Goal: Task Accomplishment & Management: Complete application form

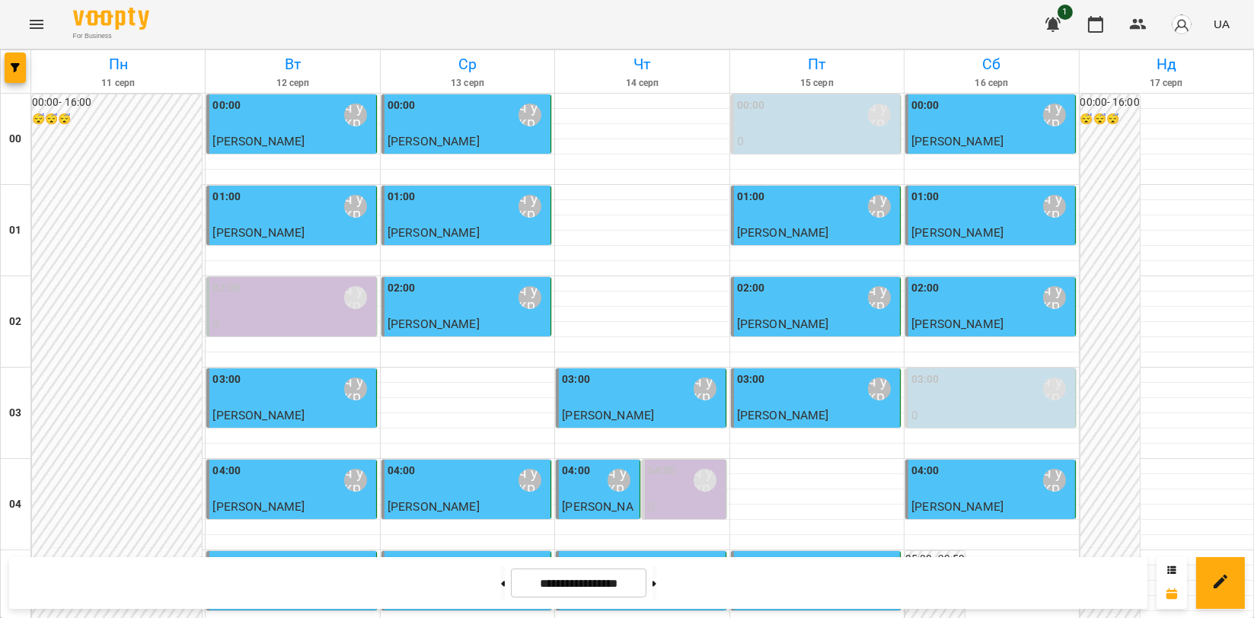
click at [25, 21] on button "Menu" at bounding box center [36, 24] width 37 height 37
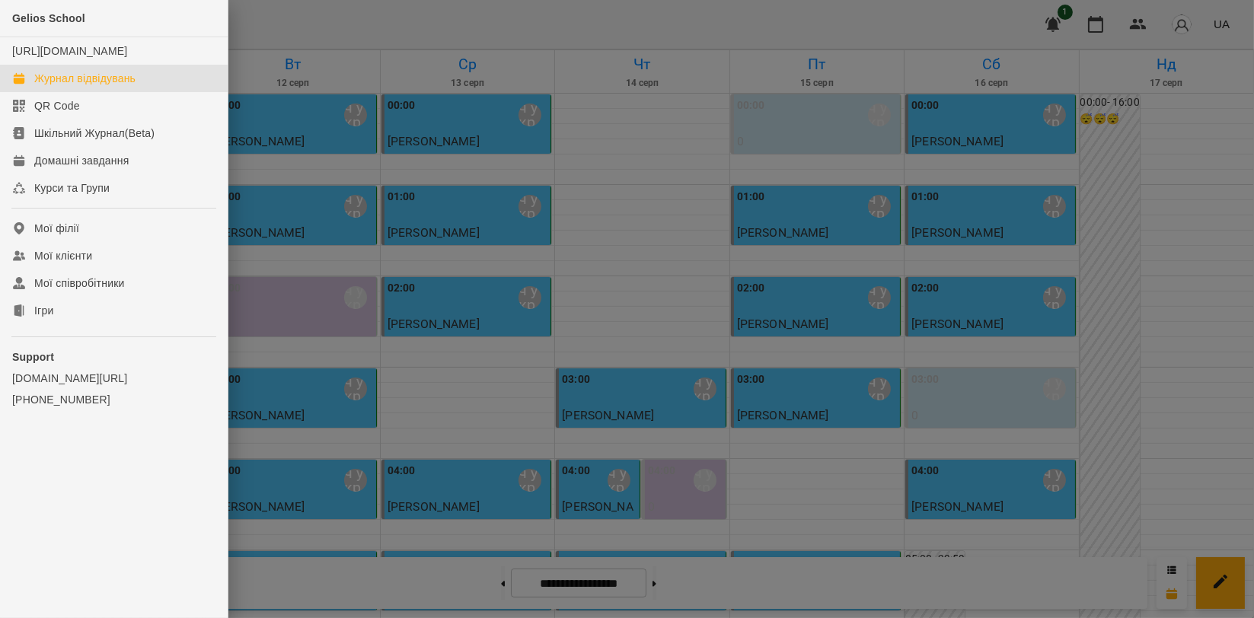
click at [86, 340] on ul "Gelios School [URL][DOMAIN_NAME] Журнал відвідувань QR Code Шкільний Журнал(Bet…" at bounding box center [114, 240] width 228 height 481
click at [85, 324] on link "Ігри" at bounding box center [114, 310] width 228 height 27
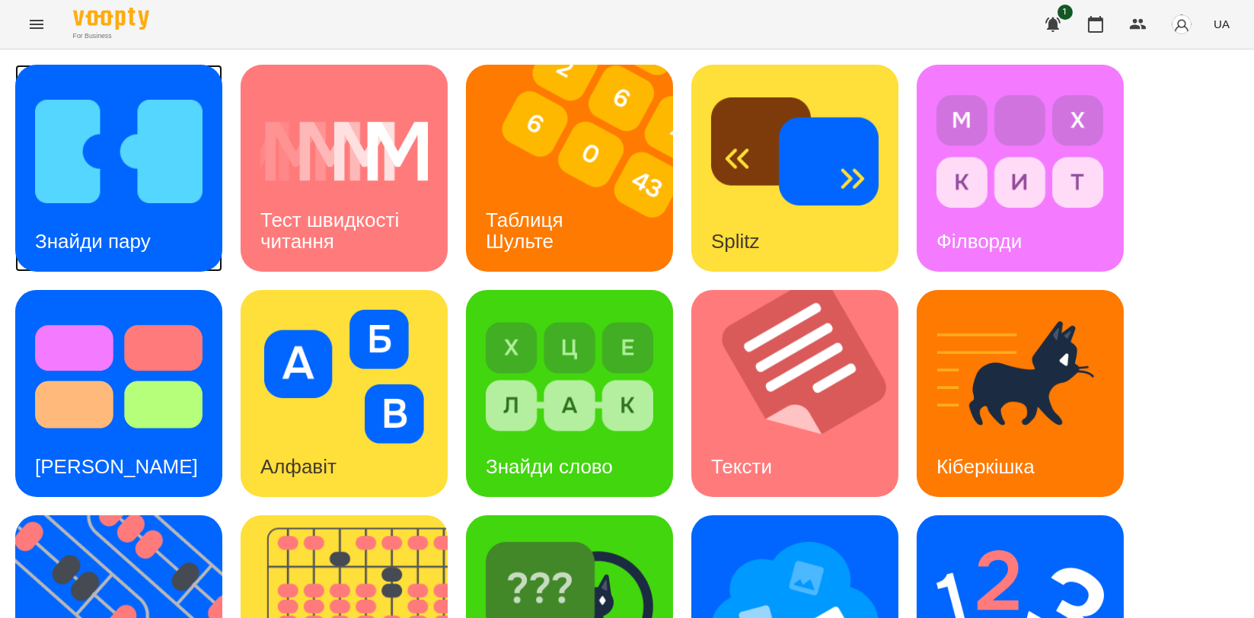
click at [160, 207] on img at bounding box center [119, 152] width 168 height 134
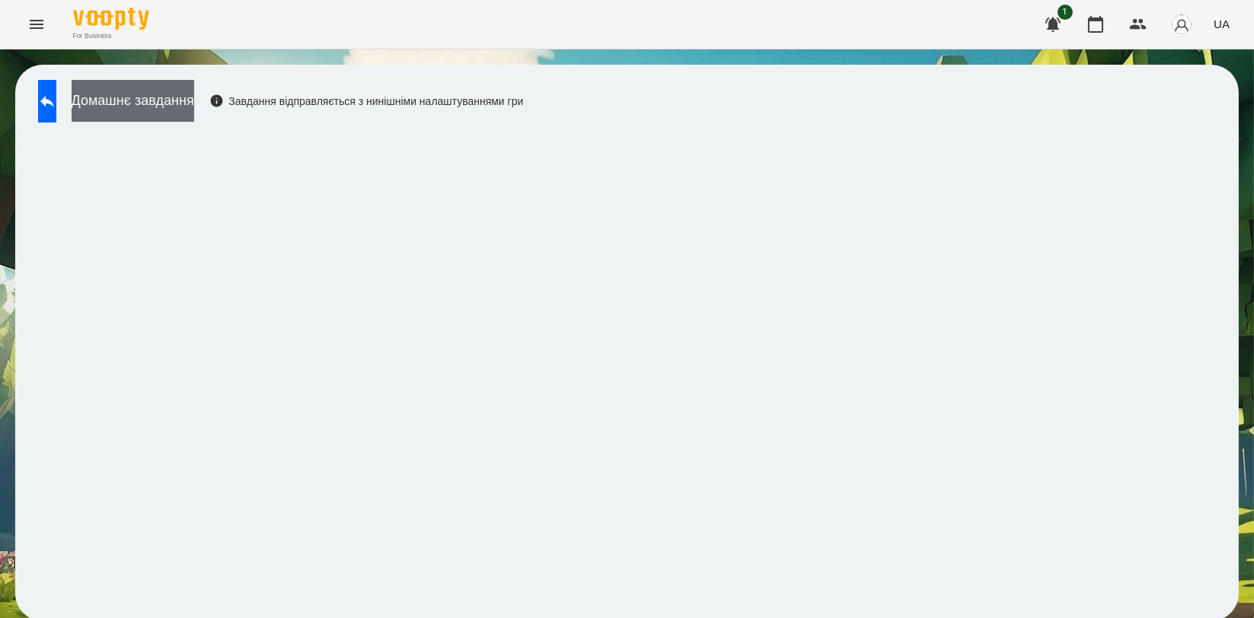
click at [194, 106] on button "Домашнє завдання" at bounding box center [133, 101] width 123 height 42
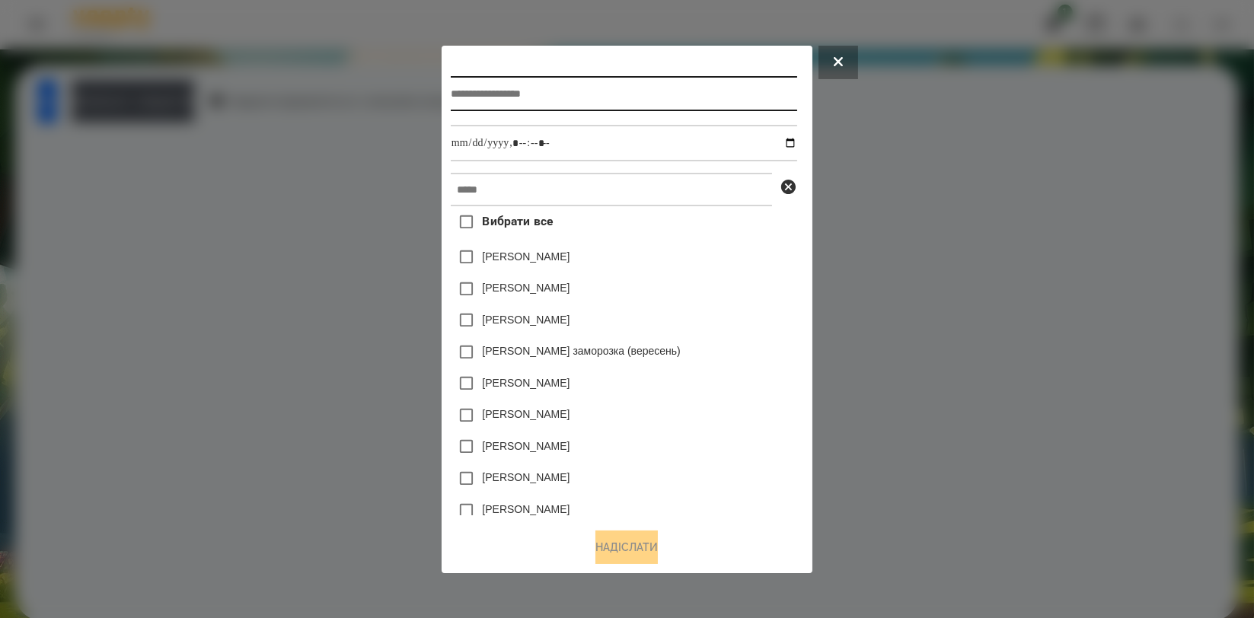
click at [625, 91] on input "text" at bounding box center [624, 93] width 347 height 35
type input "**********"
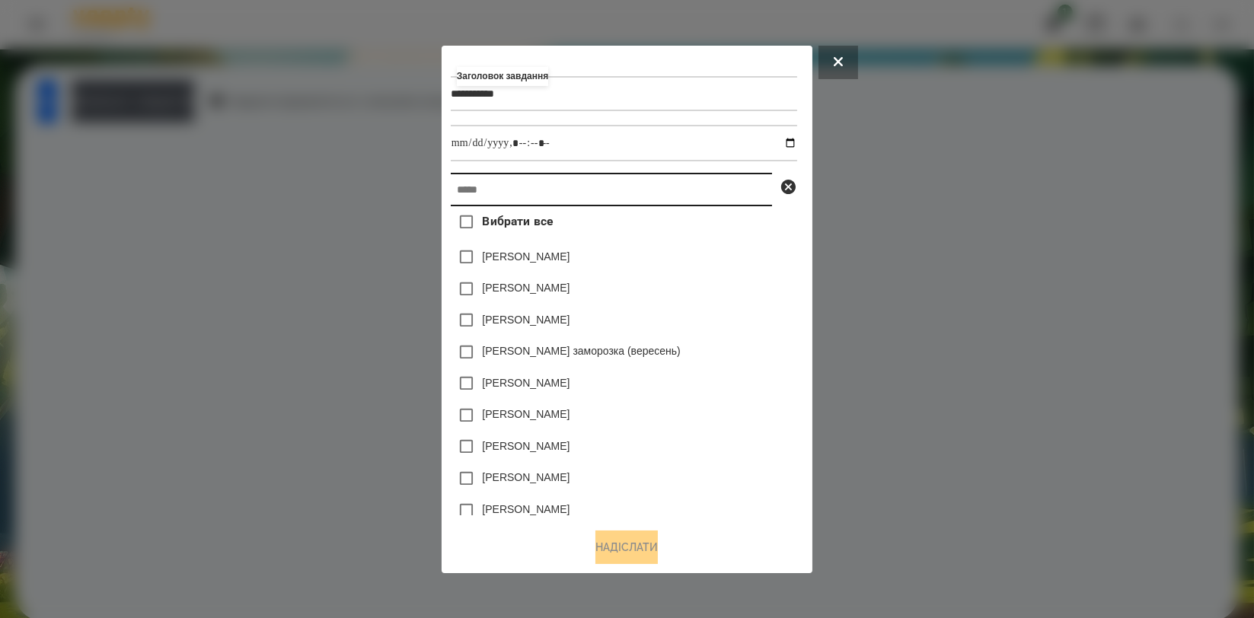
click at [591, 188] on input "text" at bounding box center [611, 190] width 321 height 34
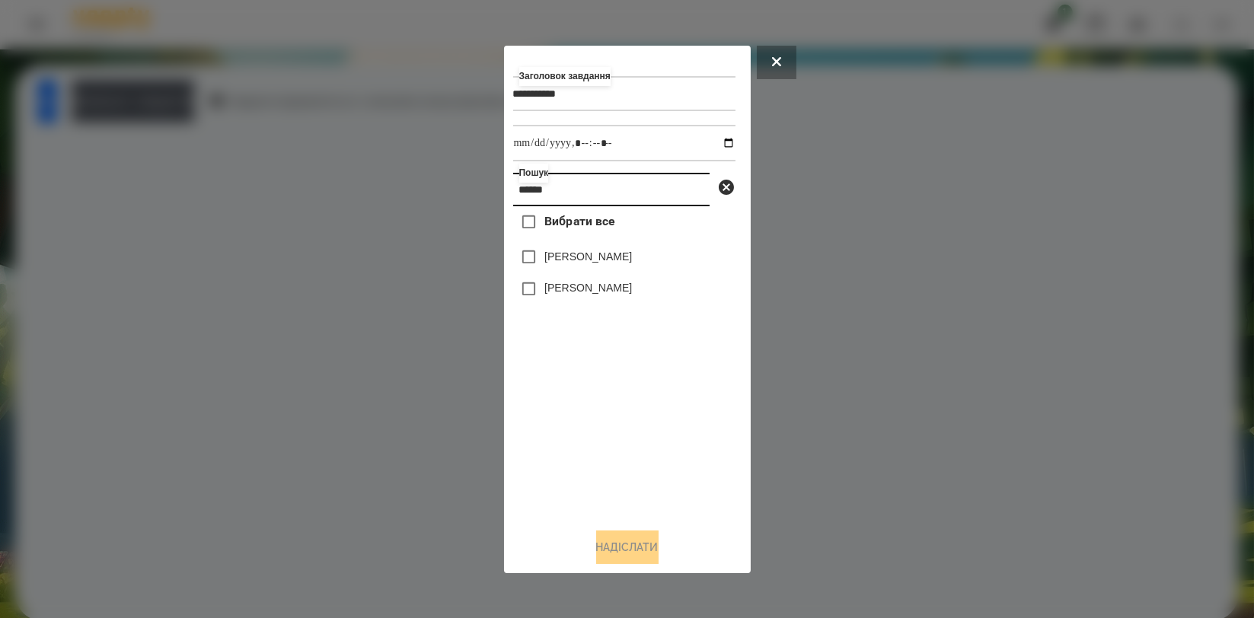
type input "******"
click at [573, 273] on div "[PERSON_NAME]" at bounding box center [624, 257] width 222 height 32
click at [578, 268] on div "[PERSON_NAME]" at bounding box center [624, 257] width 222 height 32
click at [586, 264] on label "[PERSON_NAME]" at bounding box center [589, 256] width 88 height 15
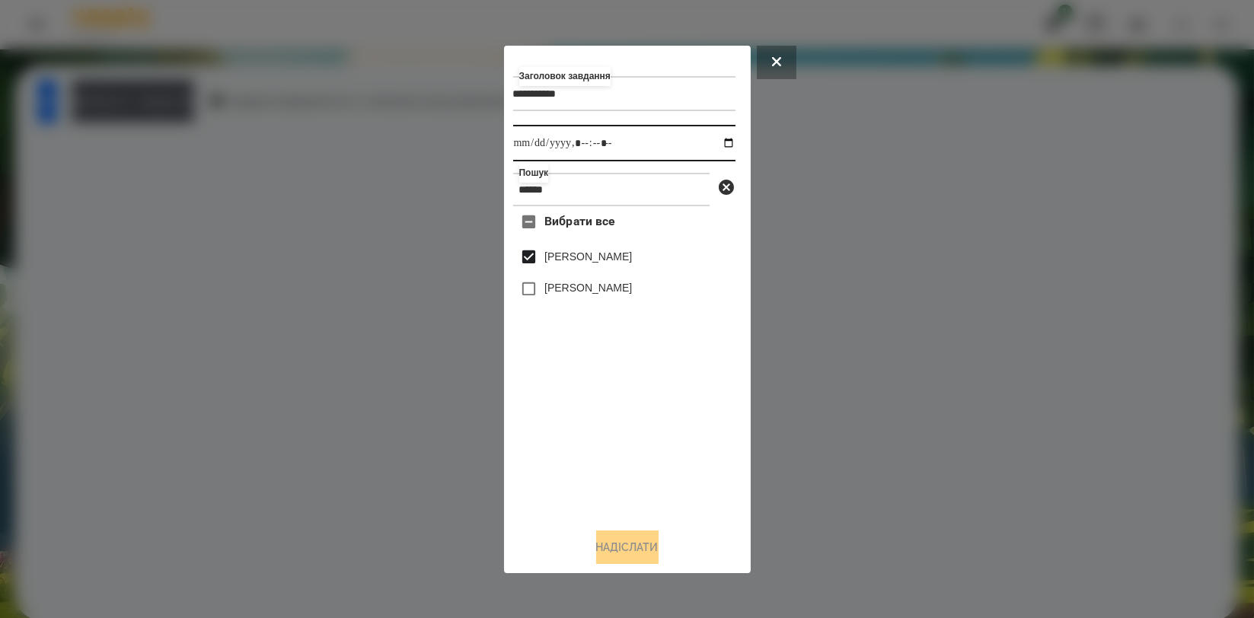
click at [716, 146] on input "datetime-local" at bounding box center [624, 143] width 222 height 37
type input "**********"
click at [693, 446] on div "Вибрати все [PERSON_NAME] [PERSON_NAME]" at bounding box center [624, 360] width 222 height 309
click at [610, 539] on button "Надіслати" at bounding box center [627, 548] width 62 height 34
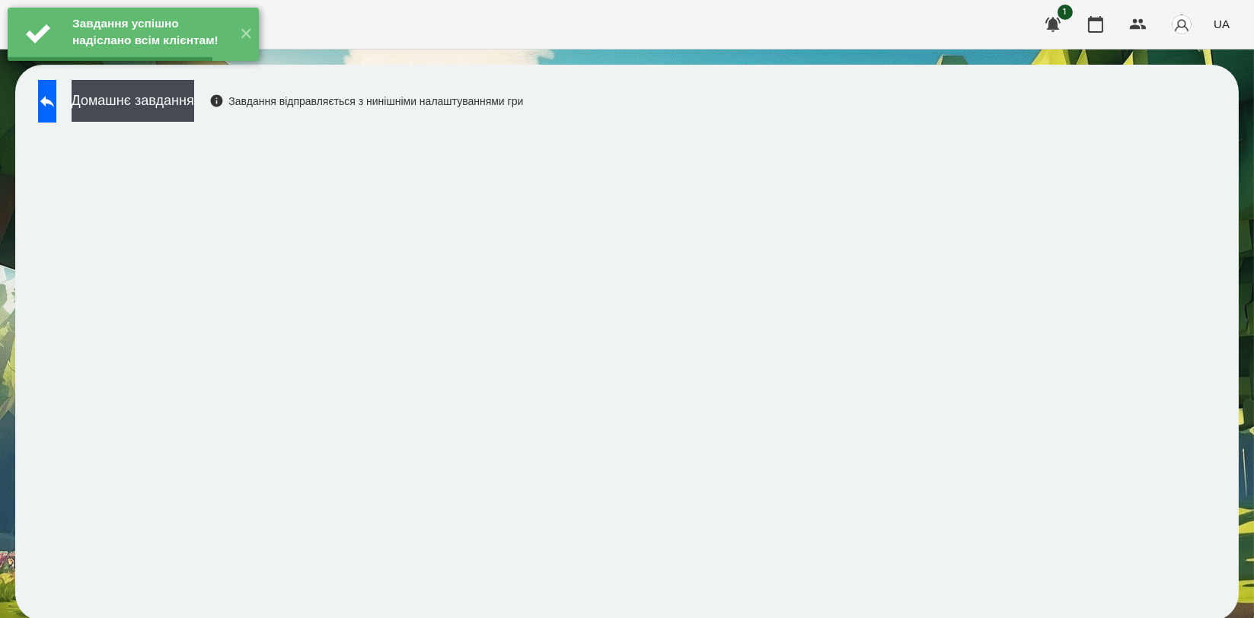
click at [194, 113] on button "Домашнє завдання" at bounding box center [133, 101] width 123 height 42
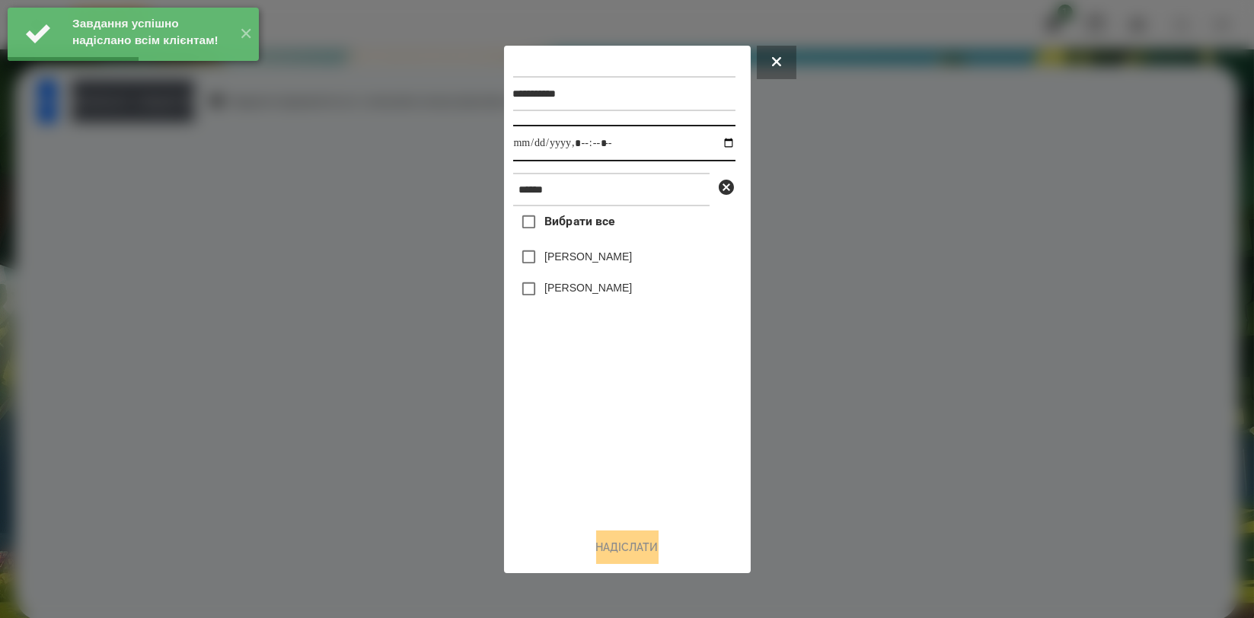
click at [714, 146] on input "datetime-local" at bounding box center [624, 143] width 222 height 37
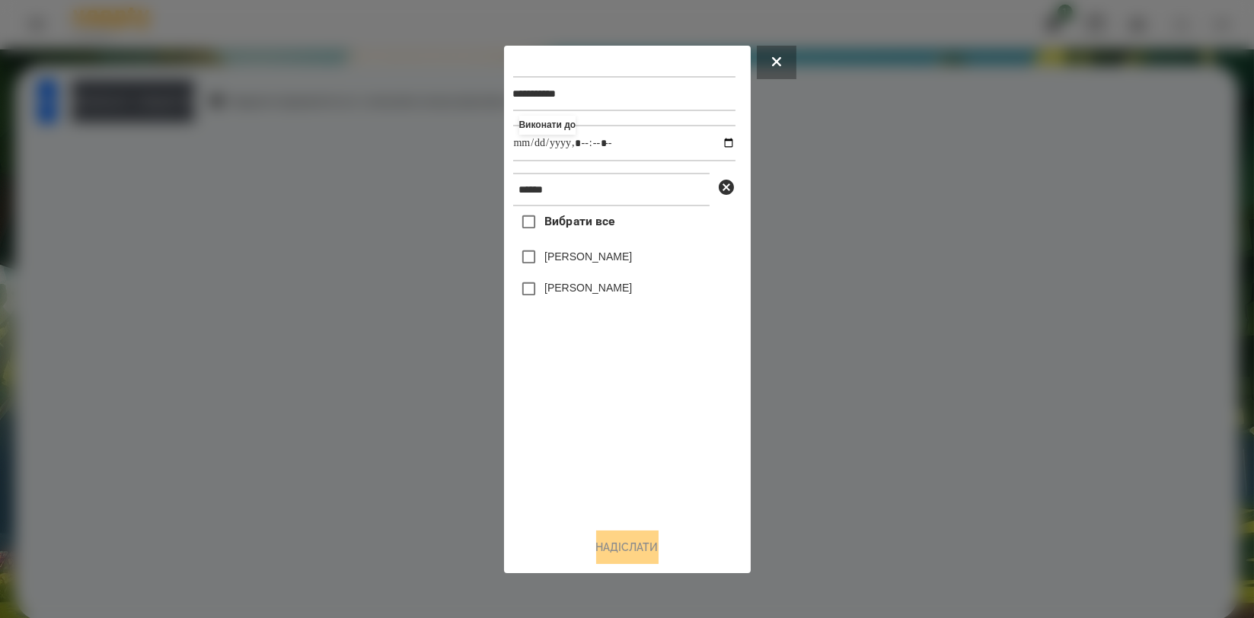
type input "**********"
click at [647, 440] on div "Вибрати все [PERSON_NAME] [PERSON_NAME]" at bounding box center [624, 360] width 222 height 309
click at [604, 264] on label "[PERSON_NAME]" at bounding box center [589, 256] width 88 height 15
drag, startPoint x: 656, startPoint y: 540, endPoint x: 638, endPoint y: 523, distance: 24.8
click at [657, 540] on button "Надіслати" at bounding box center [627, 548] width 62 height 34
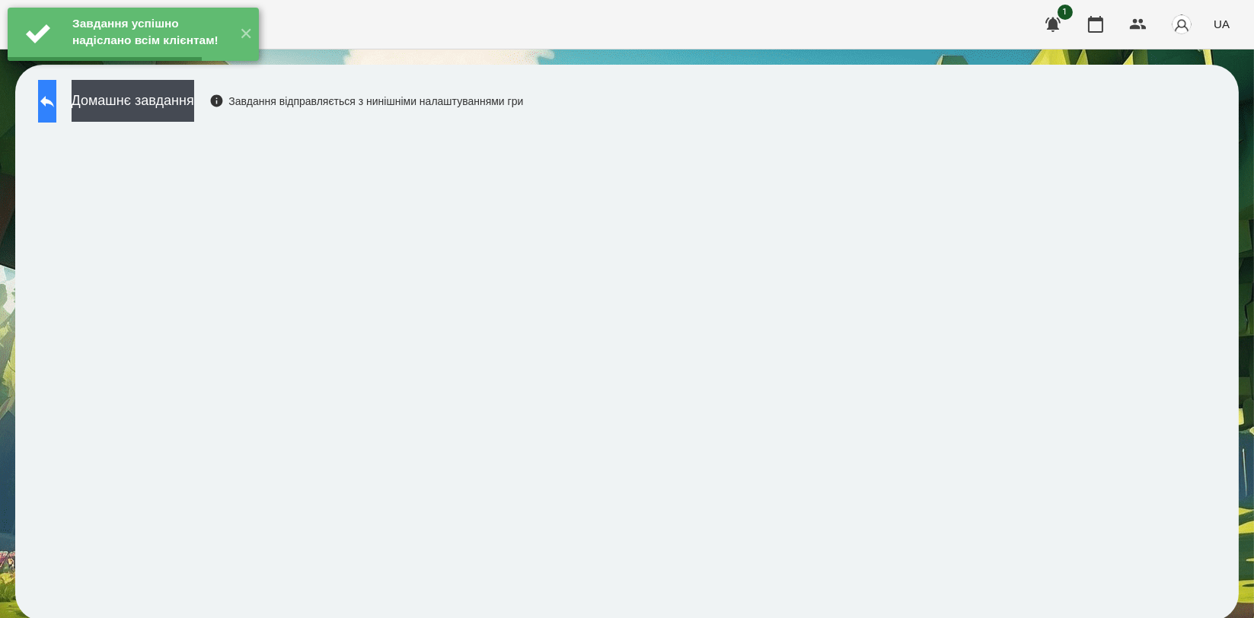
click at [56, 104] on icon at bounding box center [47, 101] width 18 height 18
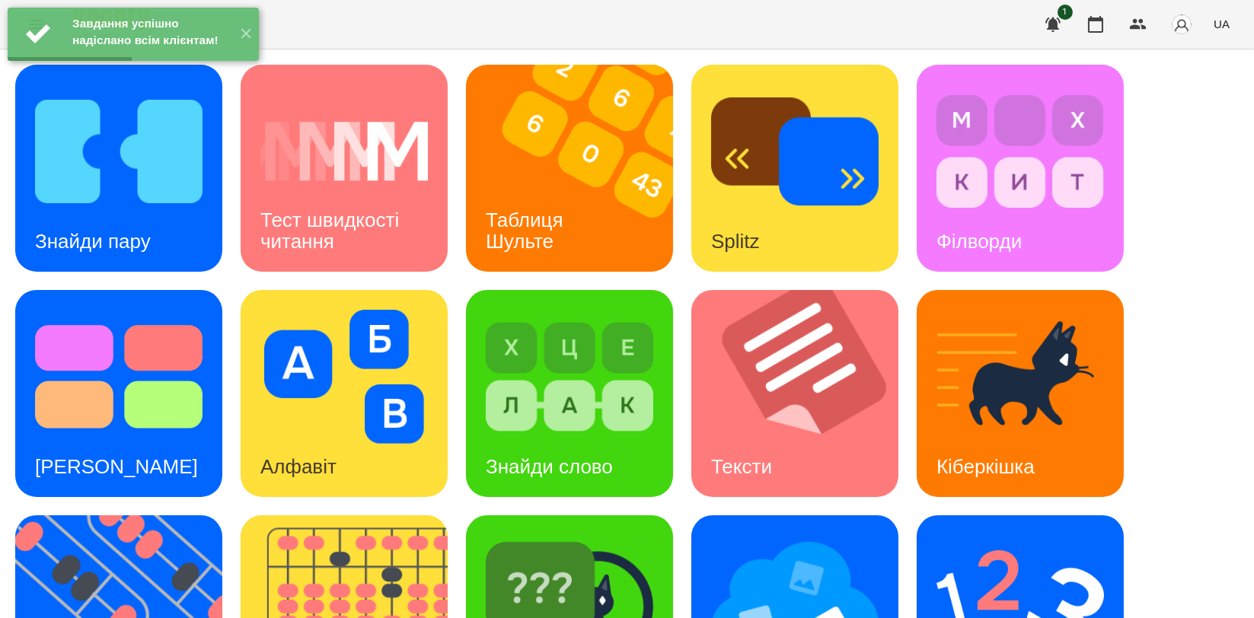
scroll to position [338, 0]
click at [181, 516] on img at bounding box center [128, 619] width 226 height 207
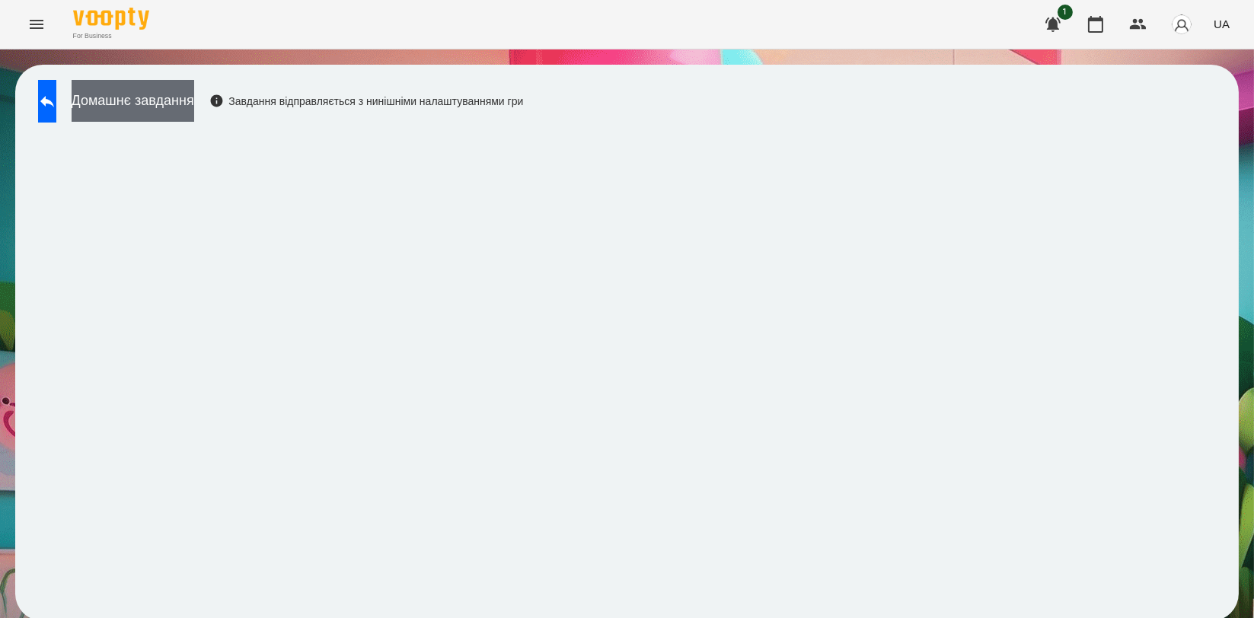
click at [169, 107] on button "Домашнє завдання" at bounding box center [133, 101] width 123 height 42
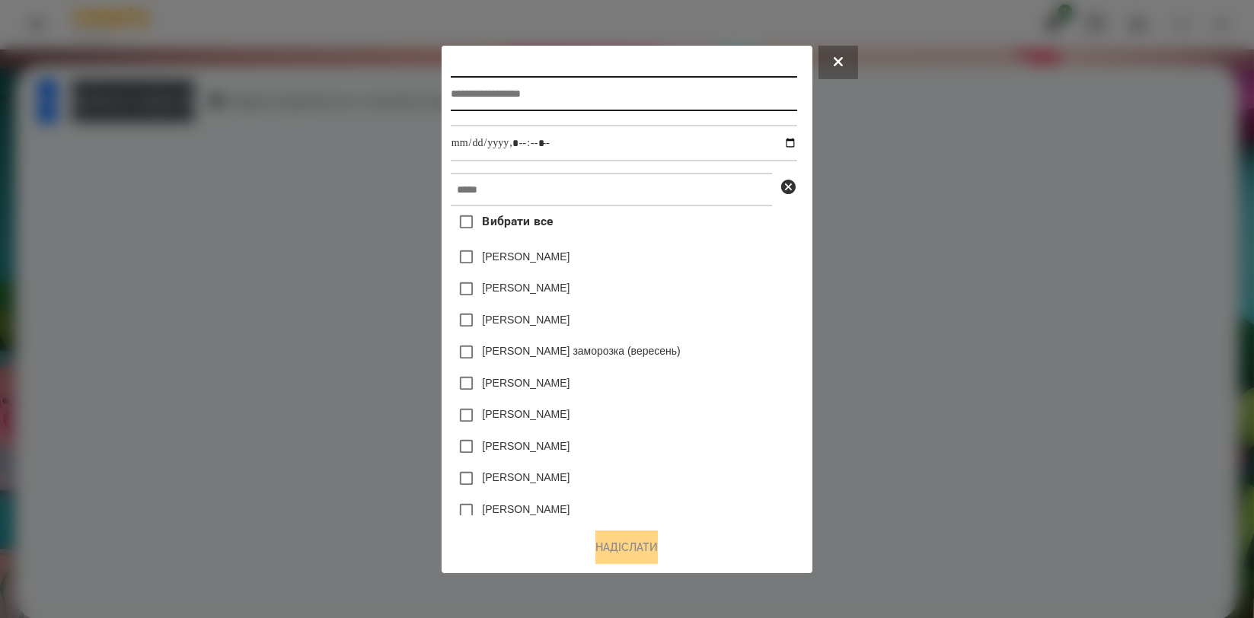
click at [746, 105] on input "text" at bounding box center [624, 93] width 347 height 35
type input "*********"
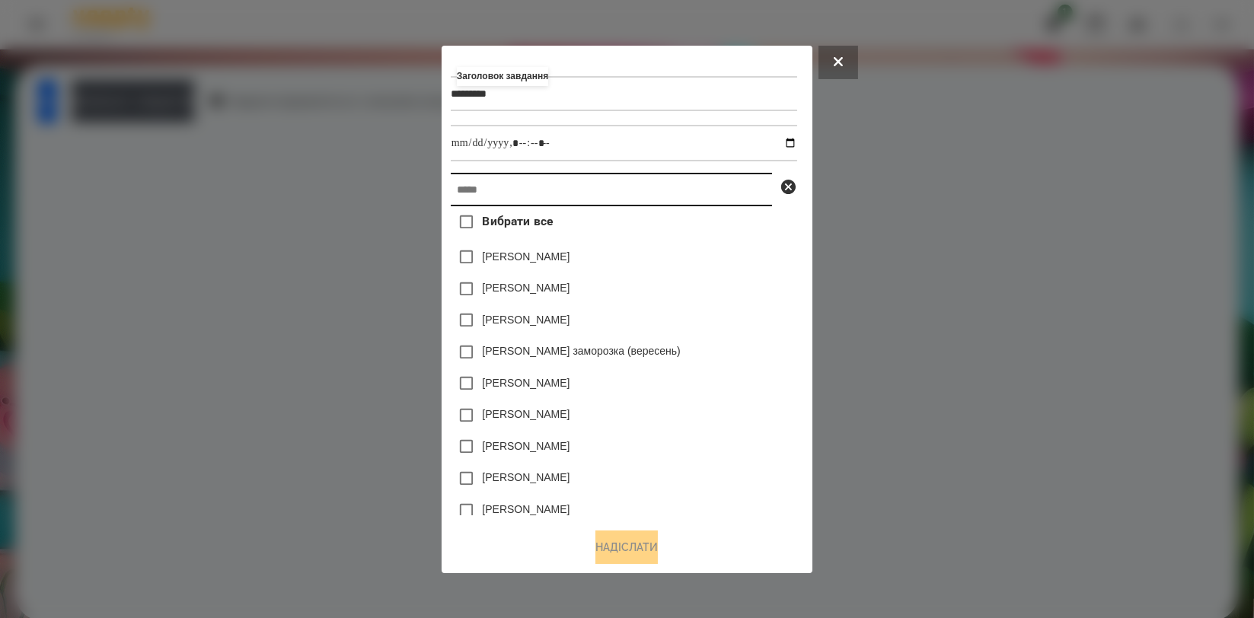
click at [698, 186] on input "text" at bounding box center [611, 190] width 321 height 34
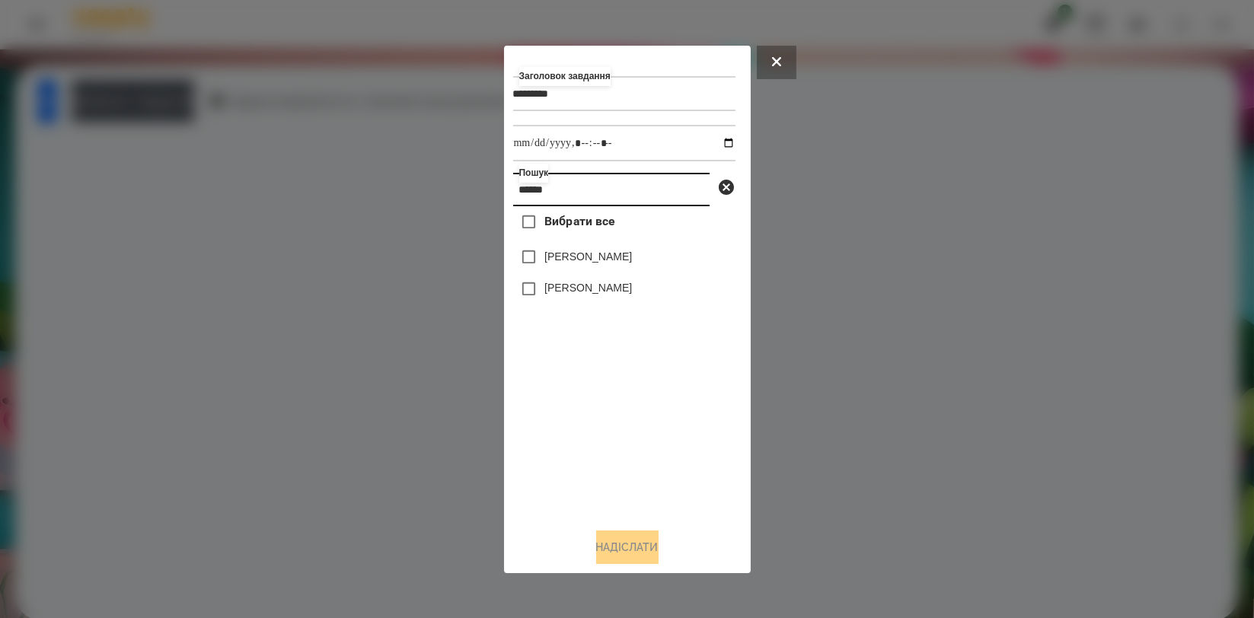
type input "******"
click at [611, 259] on label "[PERSON_NAME]" at bounding box center [589, 256] width 88 height 15
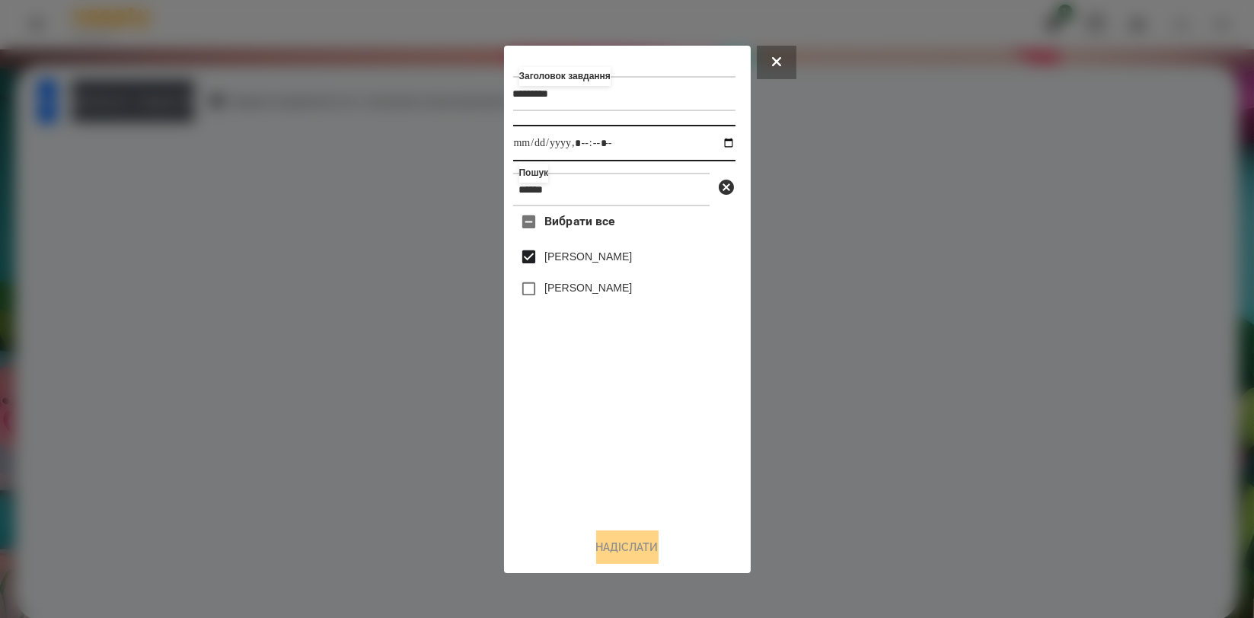
click at [718, 142] on input "datetime-local" at bounding box center [624, 143] width 222 height 37
type input "**********"
click at [686, 459] on div "Вибрати все [PERSON_NAME] [PERSON_NAME]" at bounding box center [624, 360] width 222 height 309
click at [629, 539] on button "Надіслати" at bounding box center [627, 548] width 62 height 34
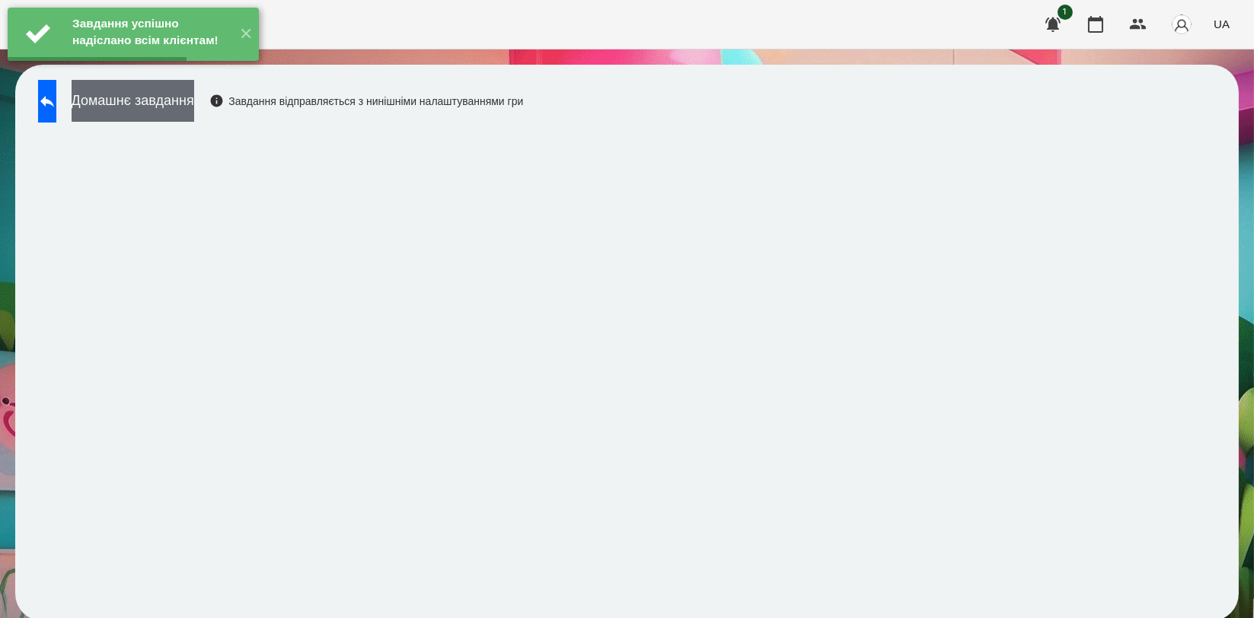
click at [194, 103] on button "Домашнє завдання" at bounding box center [133, 101] width 123 height 42
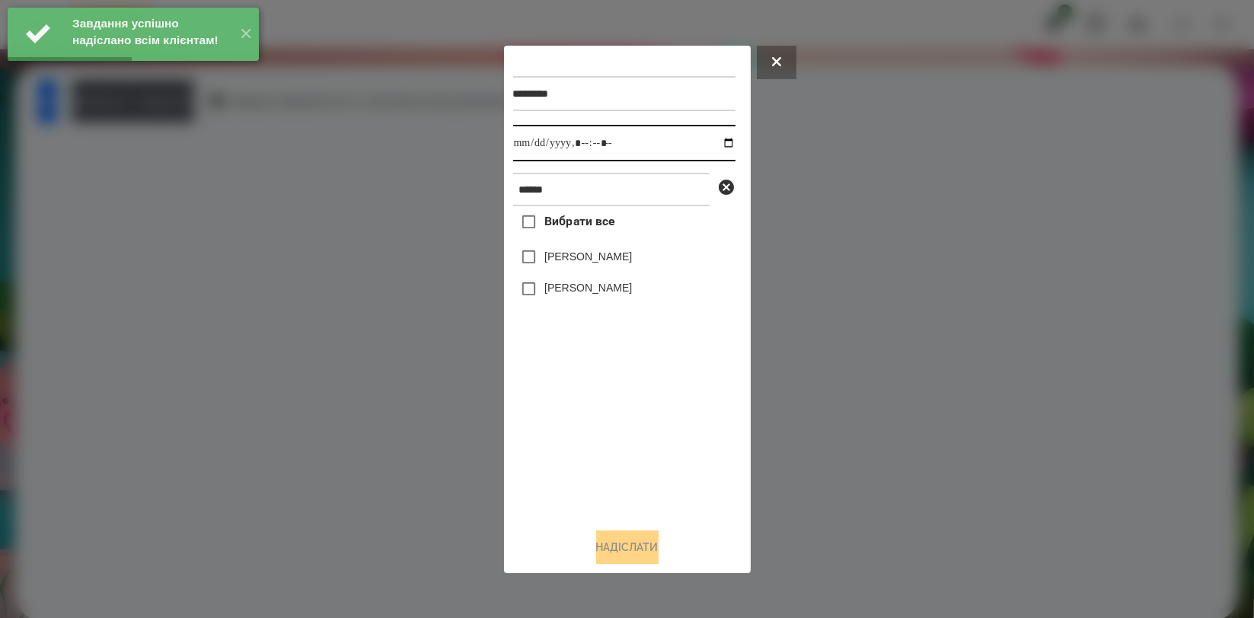
click at [714, 144] on input "datetime-local" at bounding box center [624, 143] width 222 height 37
type input "**********"
click at [645, 456] on div "Вибрати все [PERSON_NAME] [PERSON_NAME]" at bounding box center [624, 360] width 222 height 309
click at [592, 271] on div "[PERSON_NAME]" at bounding box center [624, 257] width 222 height 32
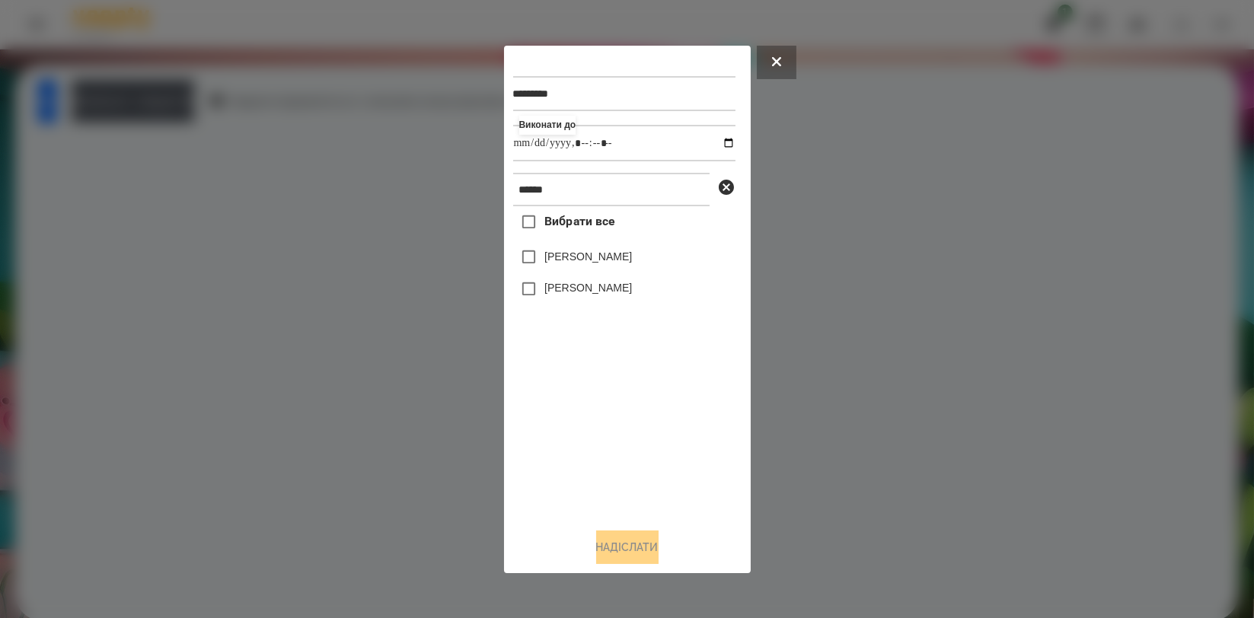
click at [606, 264] on label "[PERSON_NAME]" at bounding box center [589, 256] width 88 height 15
click at [644, 541] on button "Надіслати" at bounding box center [627, 548] width 62 height 34
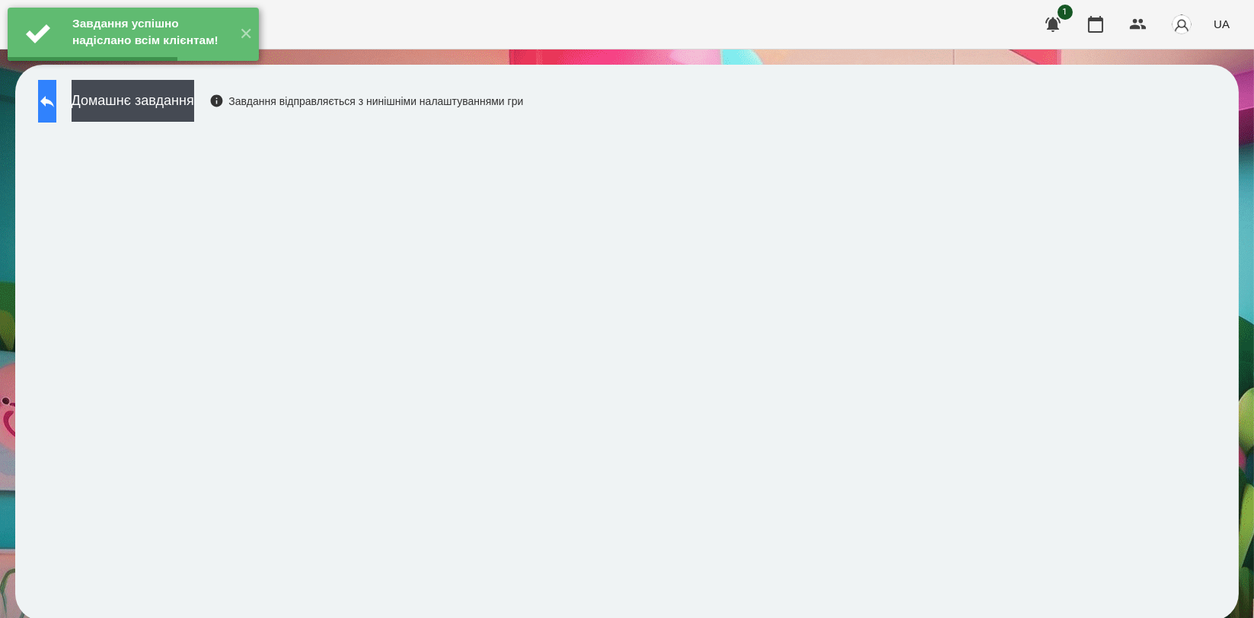
click at [56, 114] on button at bounding box center [47, 101] width 18 height 43
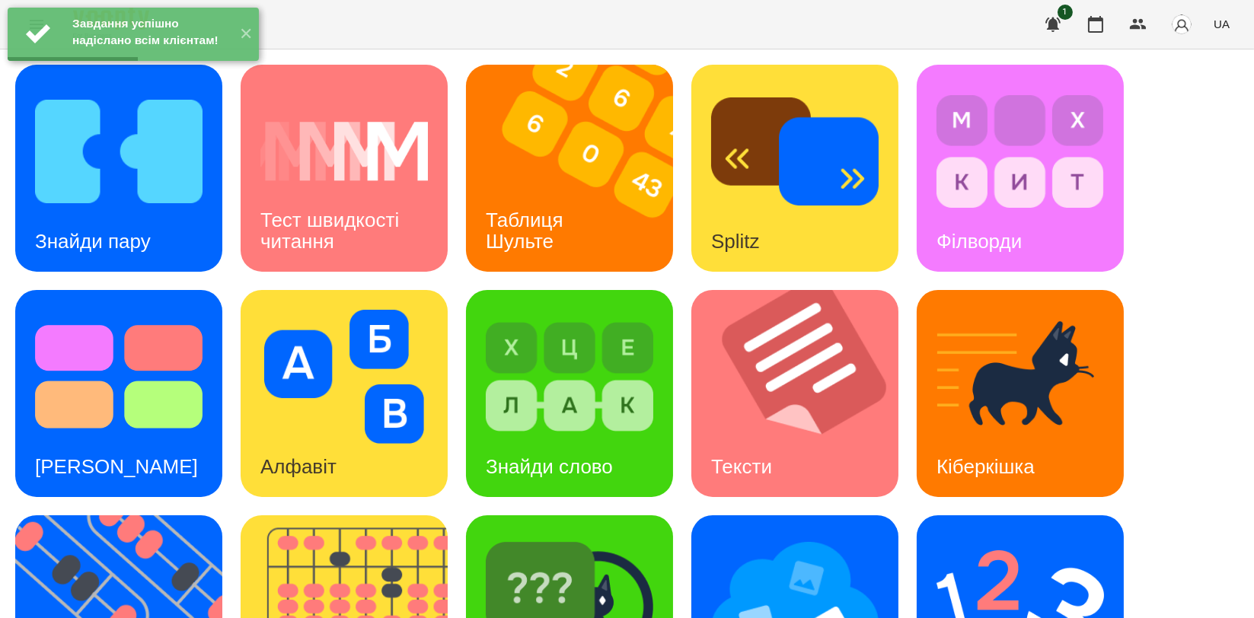
scroll to position [338, 0]
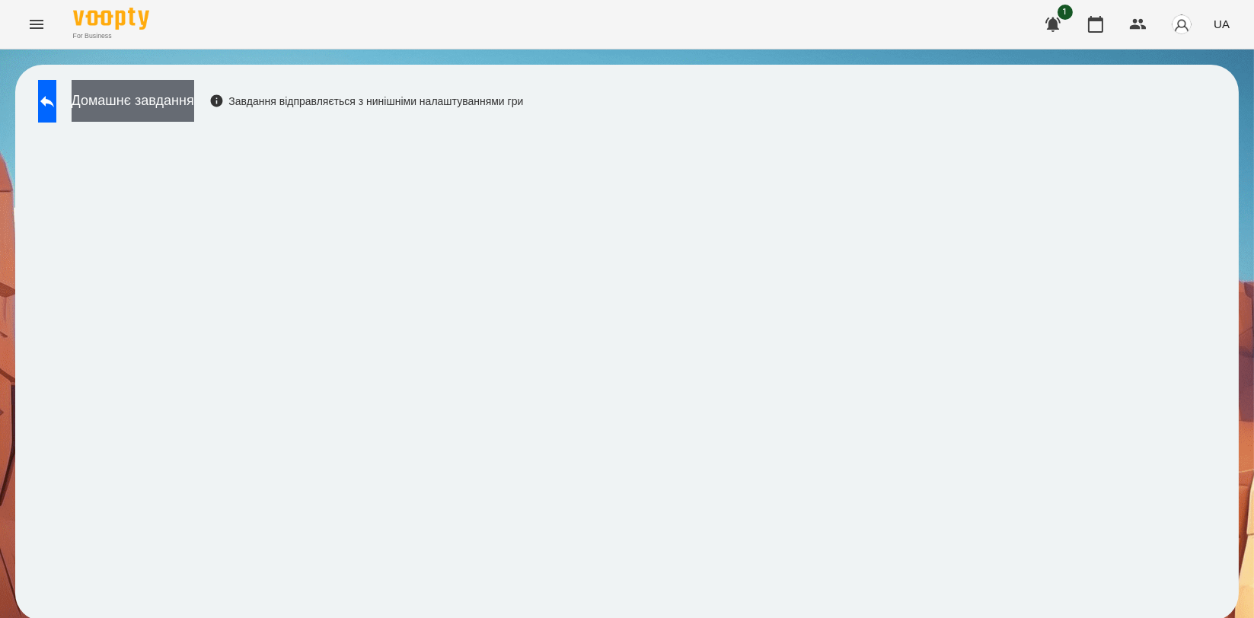
click at [194, 91] on button "Домашнє завдання" at bounding box center [133, 101] width 123 height 42
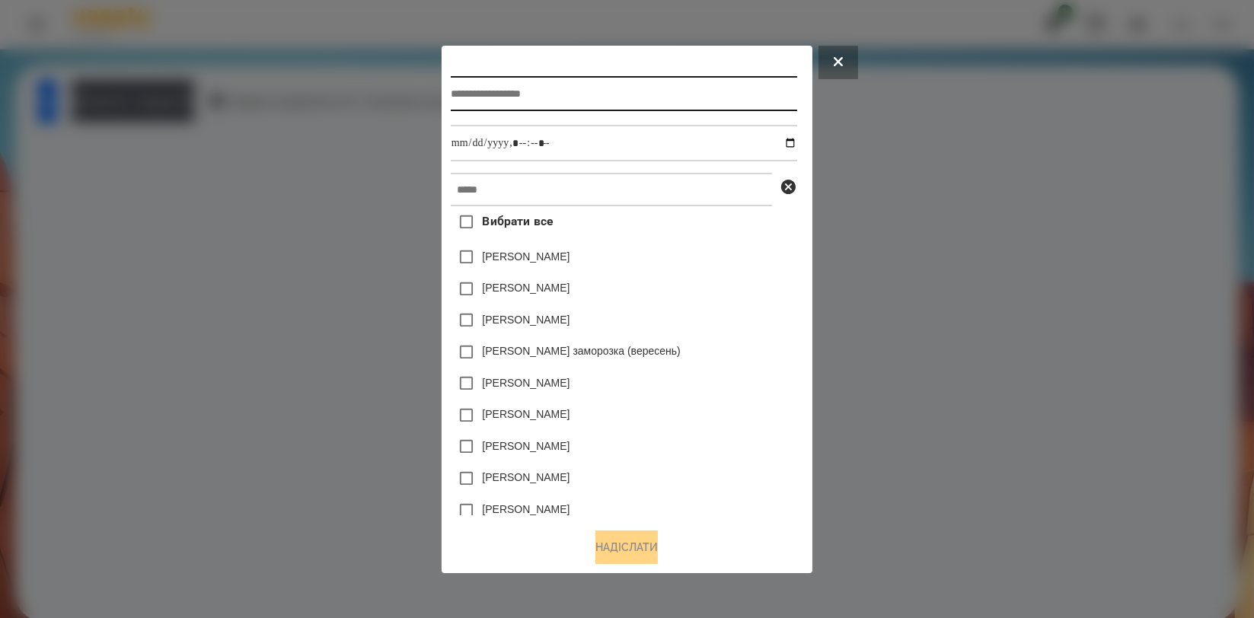
click at [585, 89] on input "text" at bounding box center [624, 93] width 347 height 35
type input "**********"
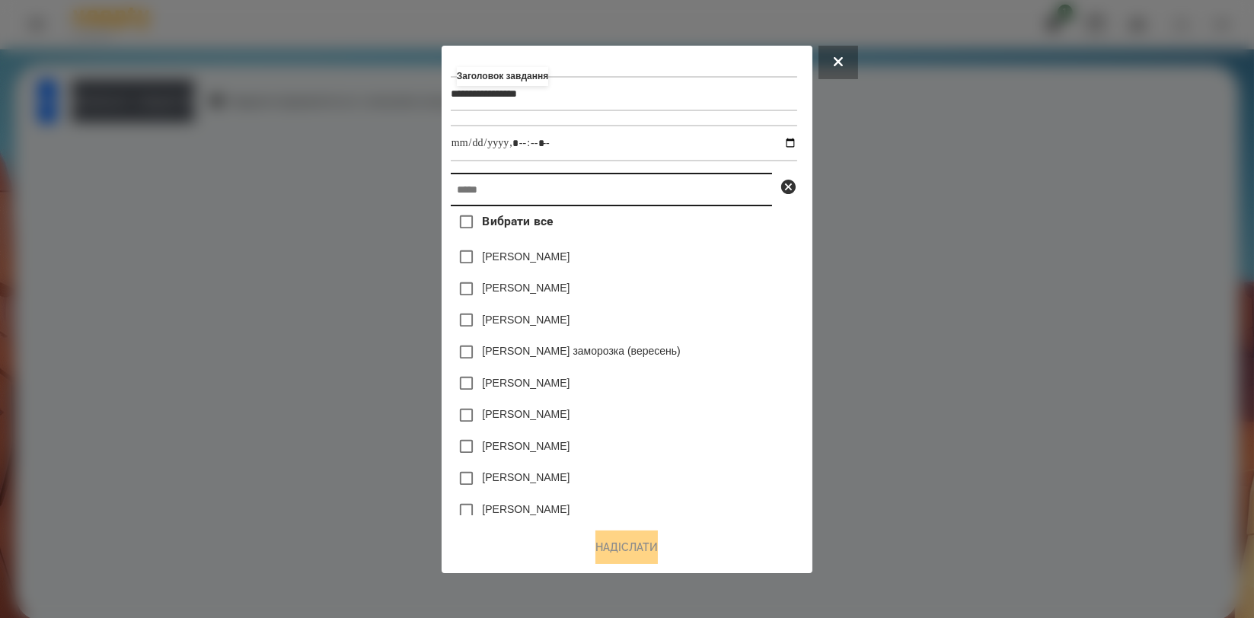
click at [588, 181] on input "text" at bounding box center [611, 190] width 321 height 34
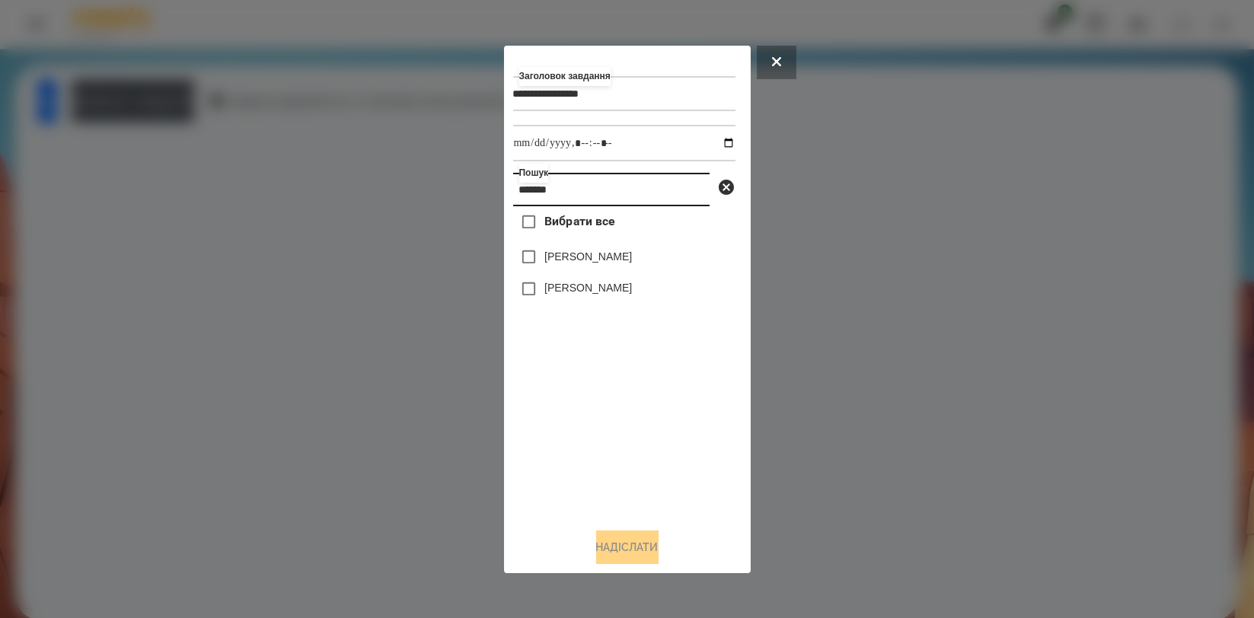
type input "*******"
click at [552, 264] on label "[PERSON_NAME]" at bounding box center [589, 256] width 88 height 15
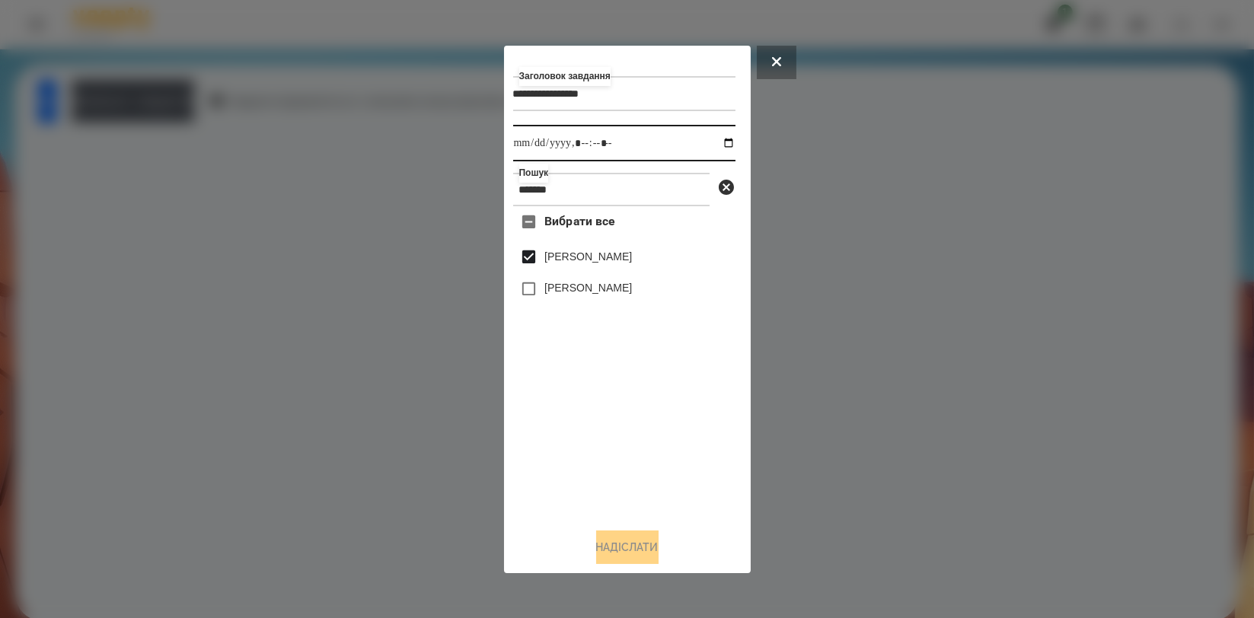
click at [712, 140] on input "datetime-local" at bounding box center [624, 143] width 222 height 37
type input "**********"
click at [724, 423] on div "Вибрати все [PERSON_NAME] [PERSON_NAME]" at bounding box center [624, 360] width 222 height 309
click at [614, 536] on button "Надіслати" at bounding box center [627, 548] width 62 height 34
click at [190, 101] on div at bounding box center [627, 309] width 1254 height 618
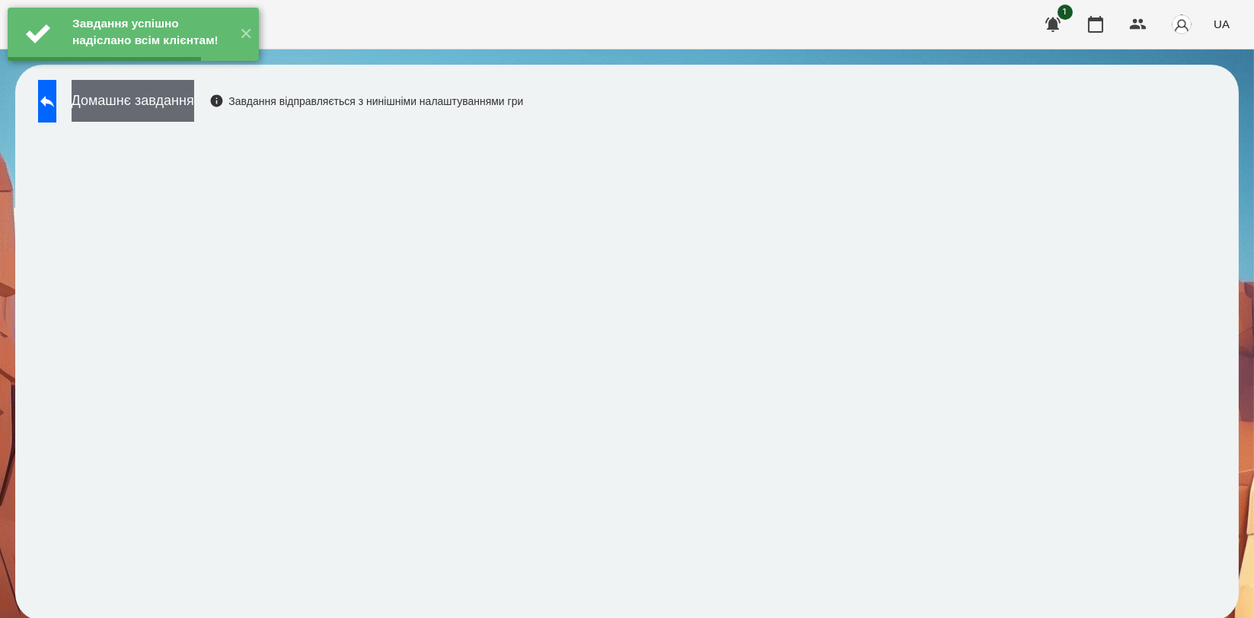
click at [194, 108] on button "Домашнє завдання" at bounding box center [133, 101] width 123 height 42
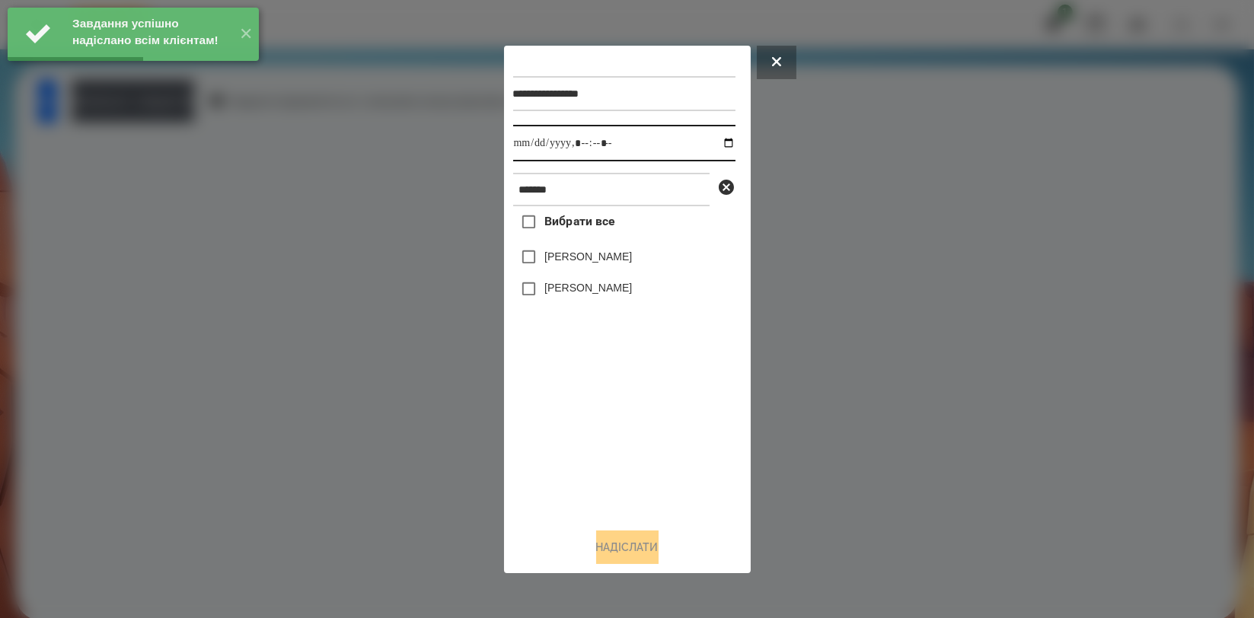
click at [718, 144] on input "datetime-local" at bounding box center [624, 143] width 222 height 37
type input "**********"
click at [614, 412] on div "Вибрати все [PERSON_NAME] [PERSON_NAME]" at bounding box center [624, 360] width 222 height 309
click at [621, 276] on div "[PERSON_NAME]" at bounding box center [624, 289] width 222 height 32
click at [622, 268] on div "[PERSON_NAME]" at bounding box center [624, 257] width 222 height 32
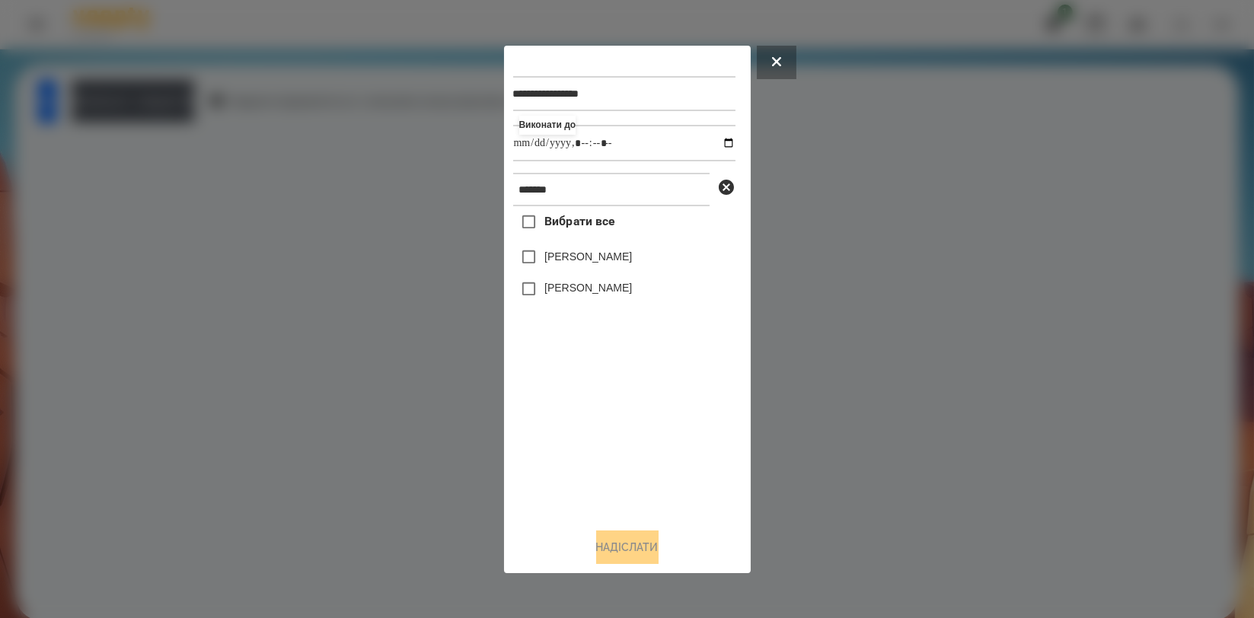
click at [619, 264] on label "[PERSON_NAME]" at bounding box center [589, 256] width 88 height 15
click at [624, 542] on button "Надіслати" at bounding box center [627, 548] width 62 height 34
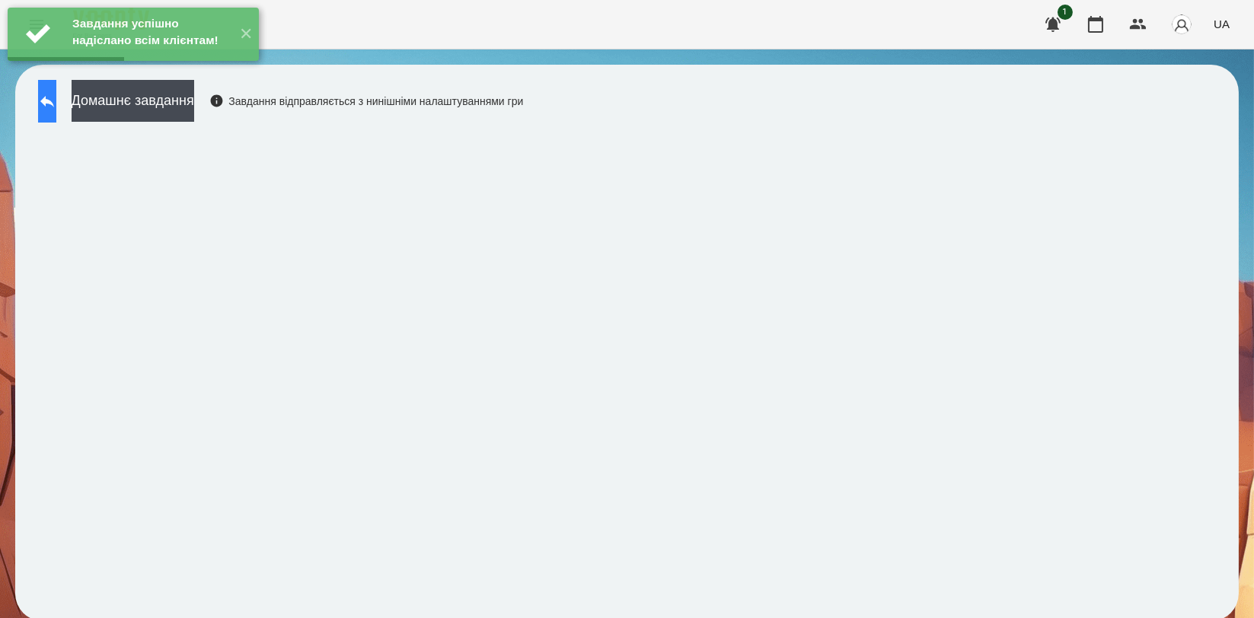
click at [55, 102] on icon at bounding box center [47, 101] width 18 height 18
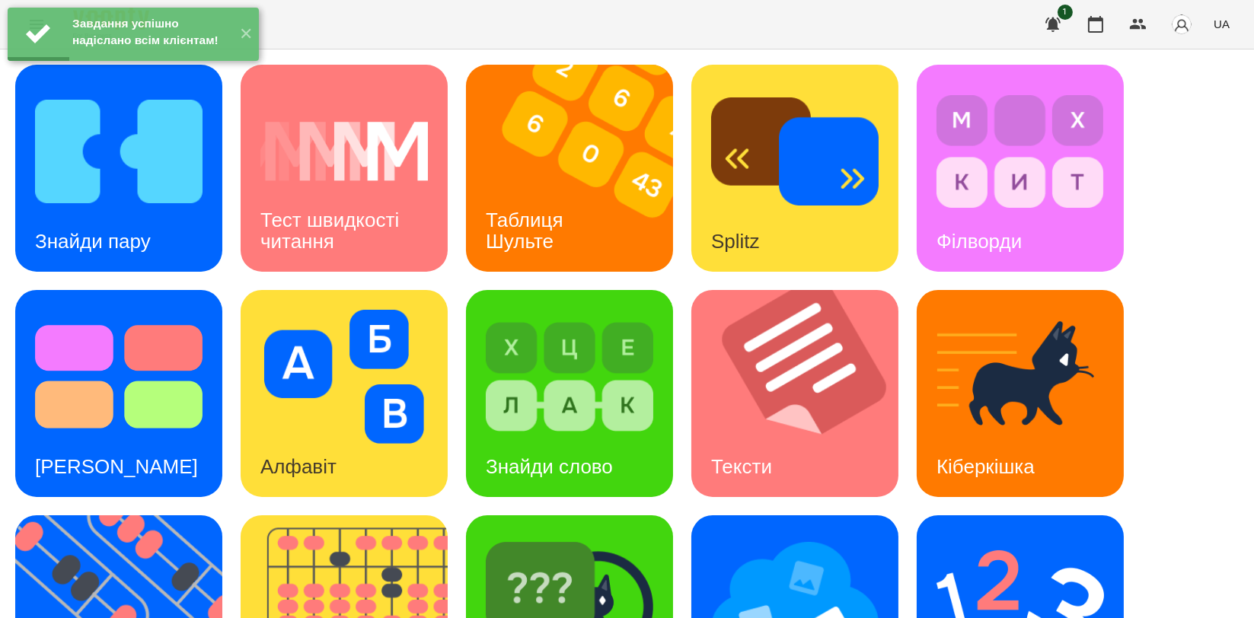
scroll to position [169, 0]
click at [772, 535] on img at bounding box center [795, 602] width 168 height 134
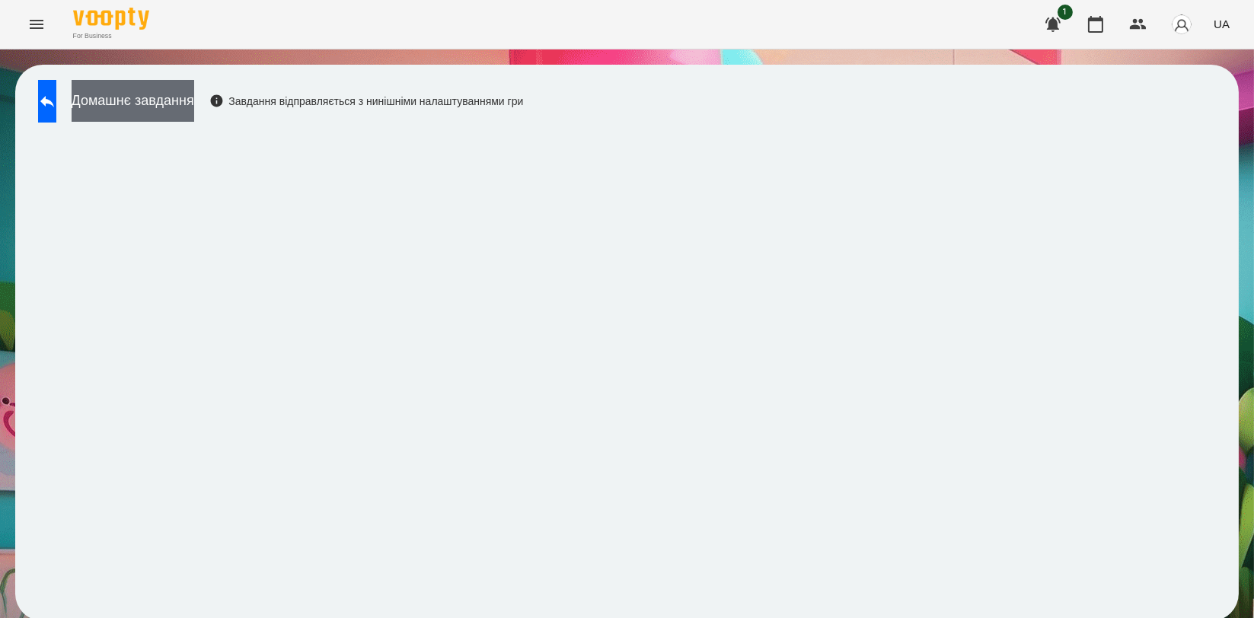
click at [194, 96] on button "Домашнє завдання" at bounding box center [133, 101] width 123 height 42
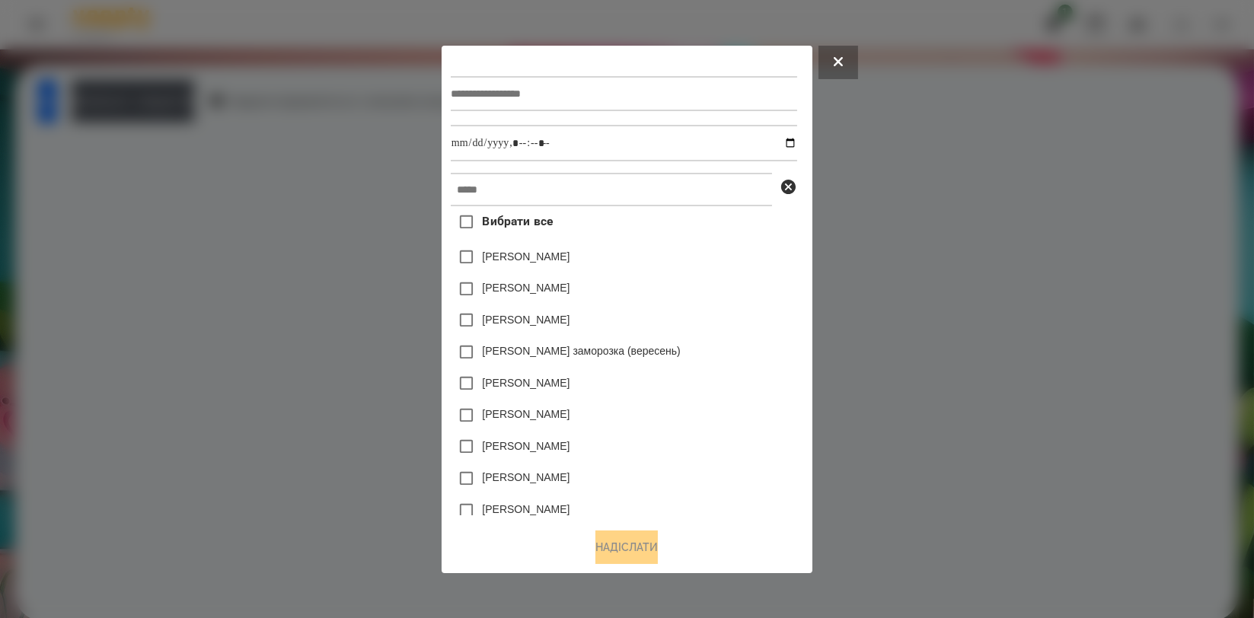
click at [58, 114] on div at bounding box center [627, 309] width 1254 height 618
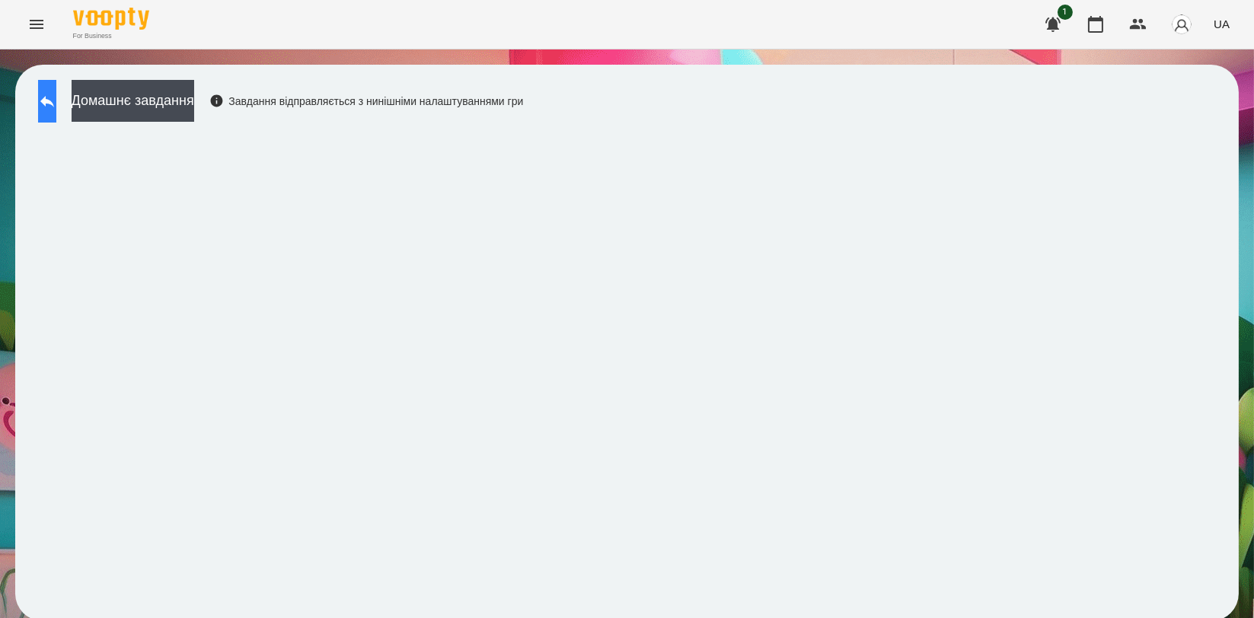
click at [56, 107] on icon at bounding box center [47, 101] width 18 height 18
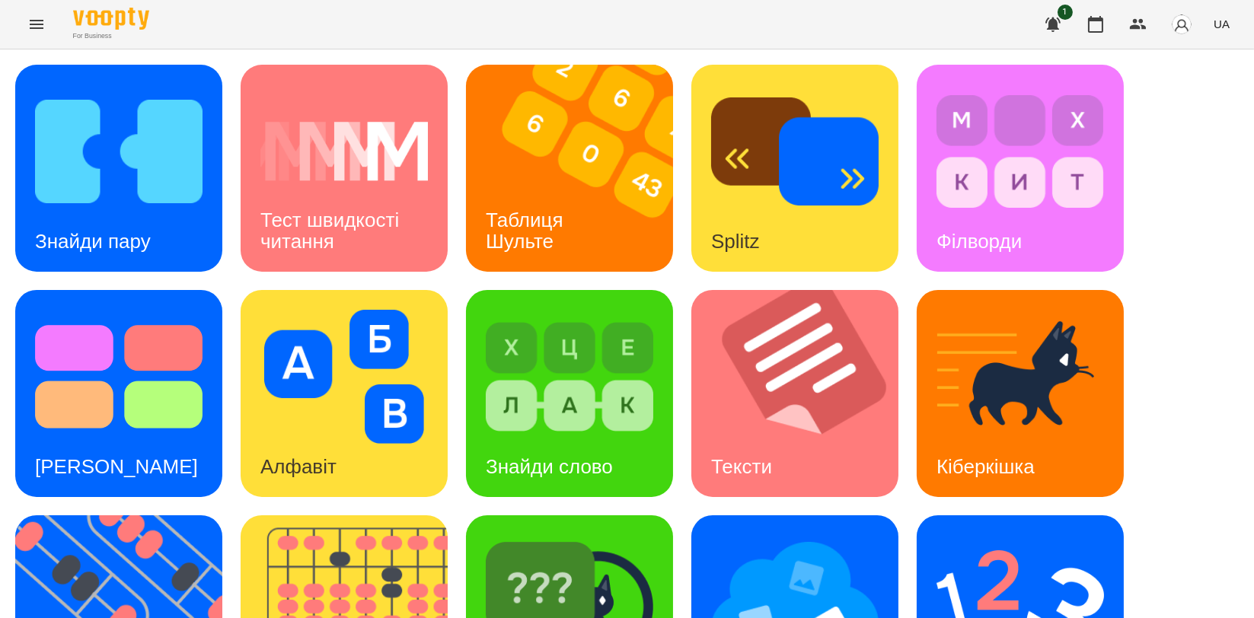
scroll to position [345, 0]
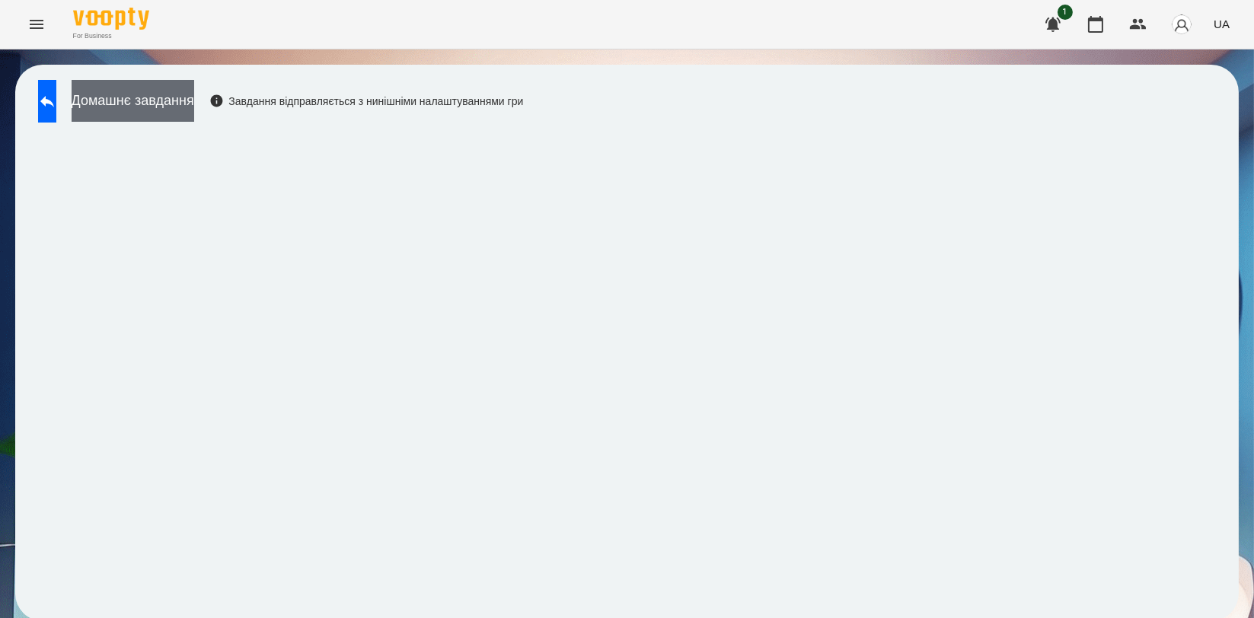
click at [194, 109] on button "Домашнє завдання" at bounding box center [133, 101] width 123 height 42
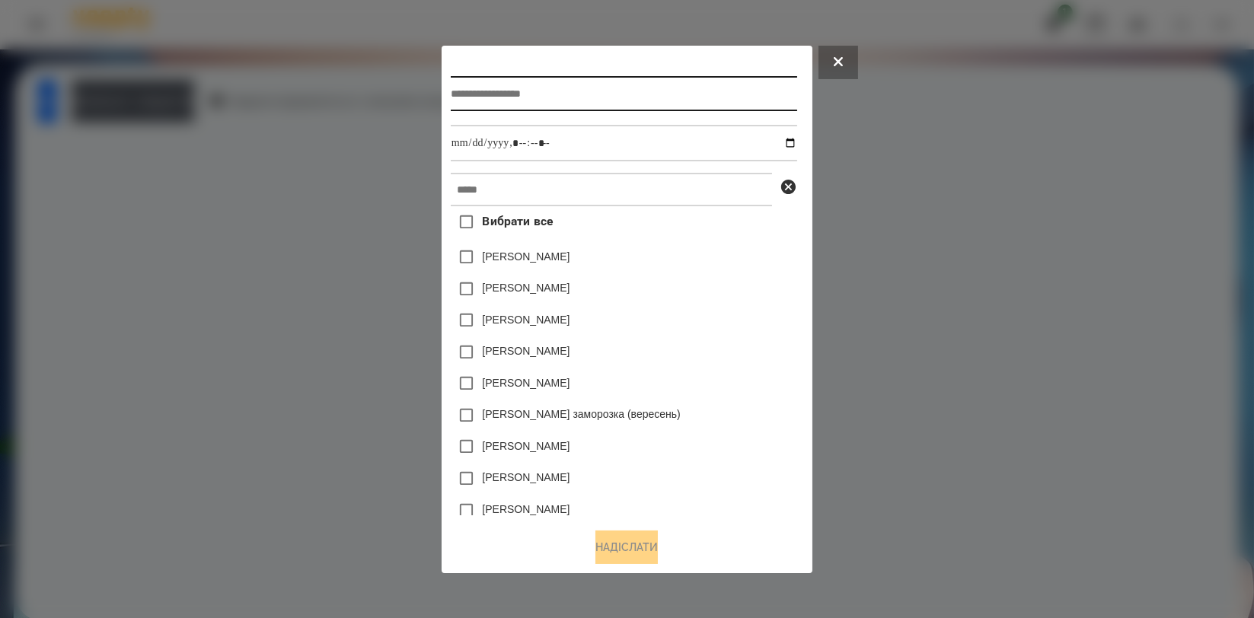
click at [675, 88] on input "text" at bounding box center [624, 93] width 347 height 35
type input "*"
type input "**********"
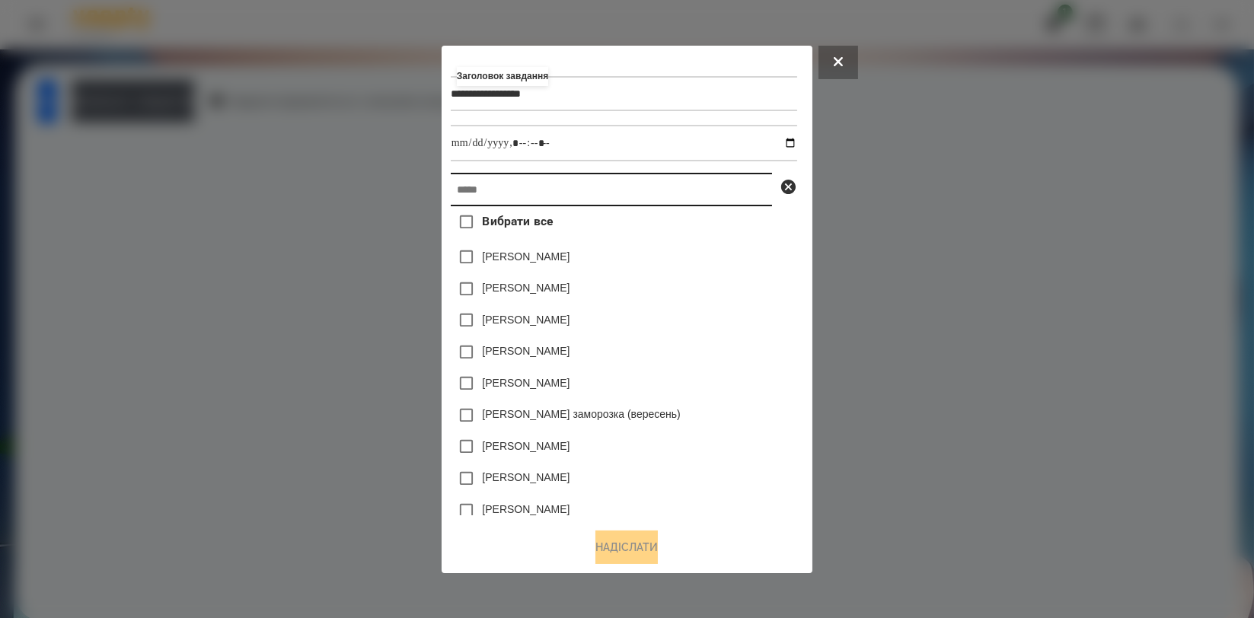
click at [615, 194] on input "text" at bounding box center [611, 190] width 321 height 34
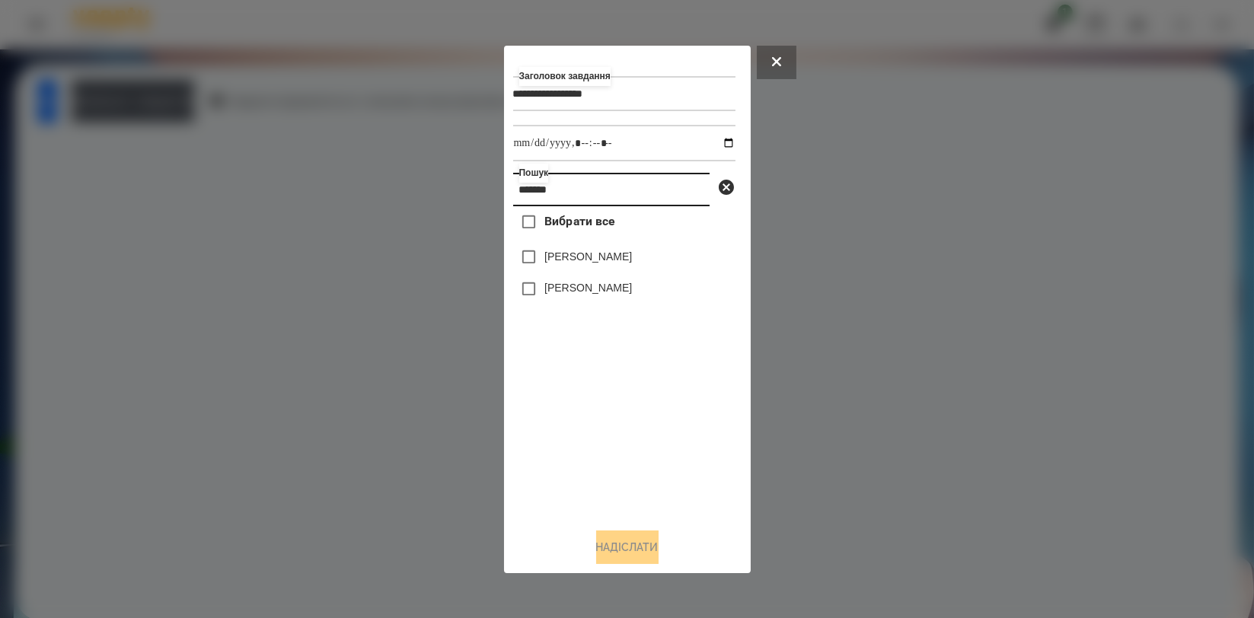
type input "*******"
click at [581, 262] on label "[PERSON_NAME]" at bounding box center [589, 256] width 88 height 15
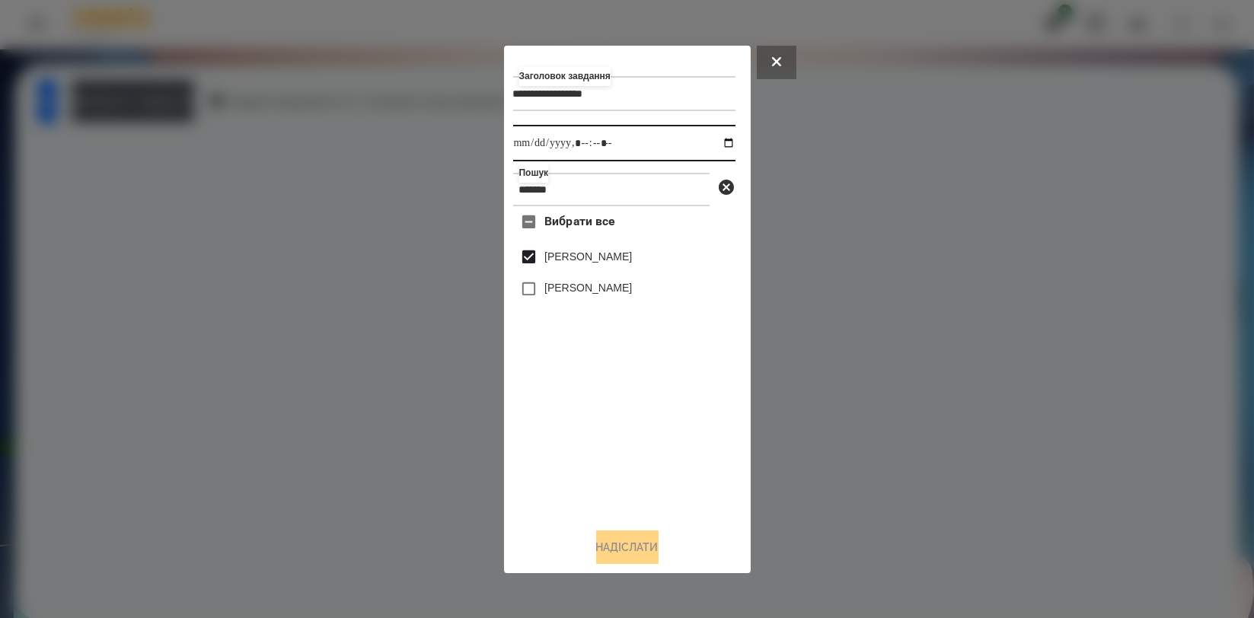
click at [711, 144] on input "datetime-local" at bounding box center [624, 143] width 222 height 37
type input "**********"
click at [700, 414] on div "Вибрати все [PERSON_NAME] [PERSON_NAME]" at bounding box center [624, 360] width 222 height 309
click at [618, 533] on button "Надіслати" at bounding box center [627, 548] width 62 height 34
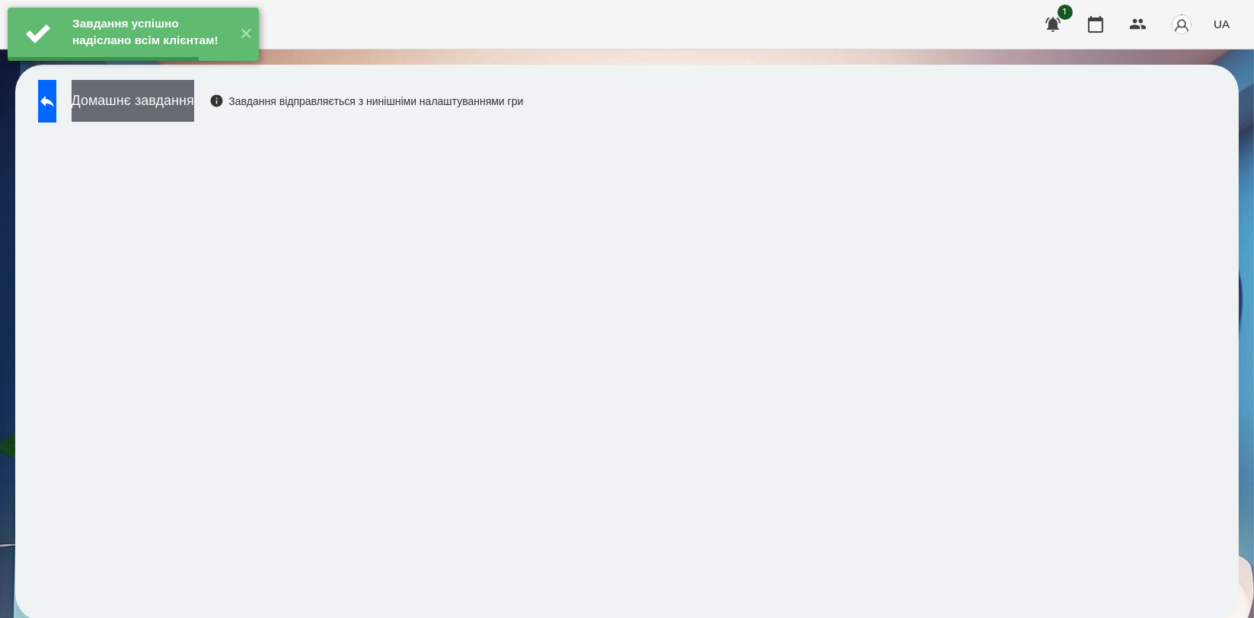
click at [194, 115] on button "Домашнє завдання" at bounding box center [133, 101] width 123 height 42
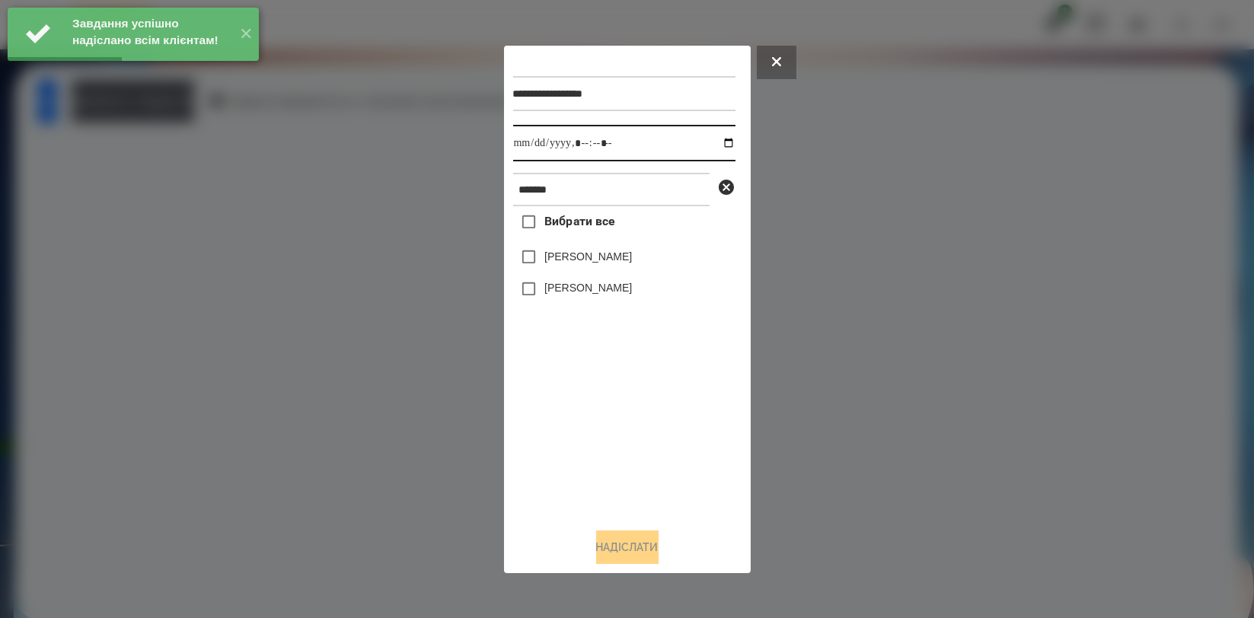
click at [727, 143] on input "datetime-local" at bounding box center [624, 143] width 222 height 37
click at [718, 142] on input "datetime-local" at bounding box center [624, 143] width 222 height 37
type input "**********"
click at [612, 423] on div "Вибрати все [PERSON_NAME] [PERSON_NAME]" at bounding box center [624, 360] width 222 height 309
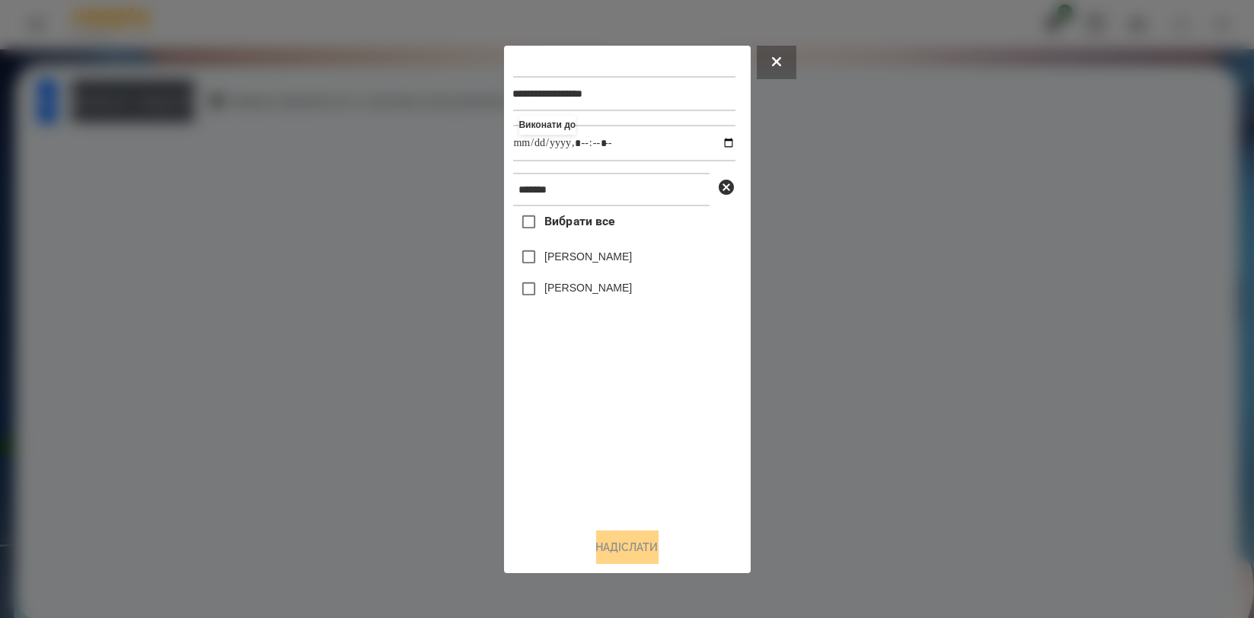
click at [624, 260] on label "[PERSON_NAME]" at bounding box center [589, 256] width 88 height 15
click at [631, 544] on button "Надіслати" at bounding box center [627, 548] width 62 height 34
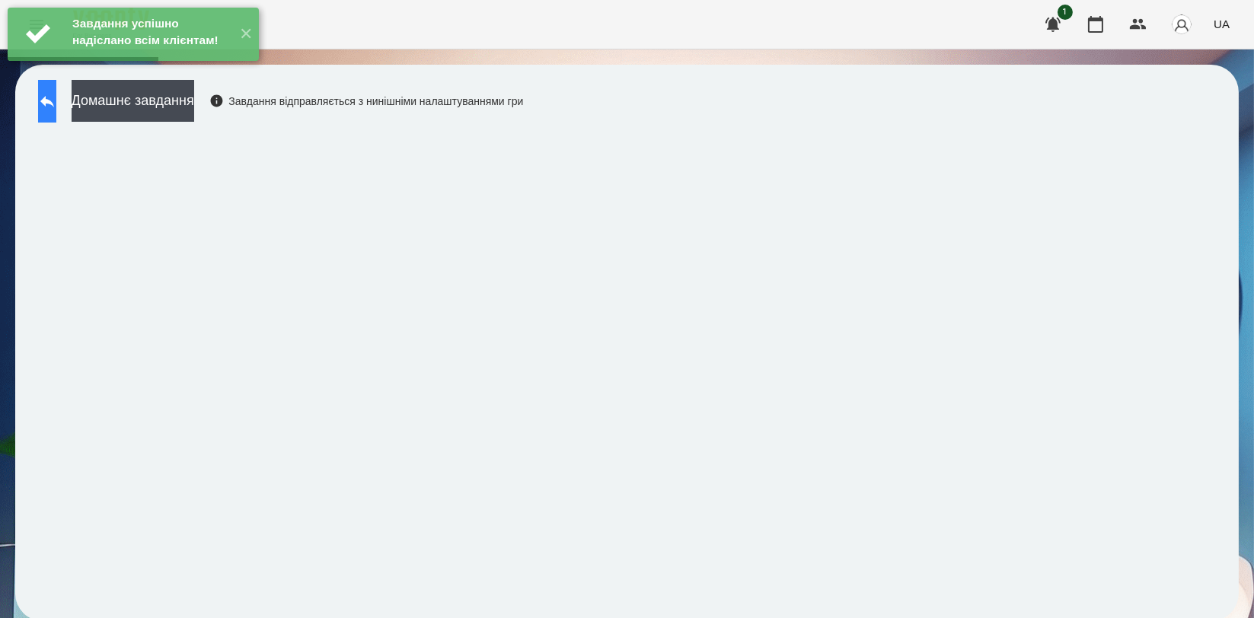
click at [56, 108] on icon at bounding box center [47, 101] width 18 height 18
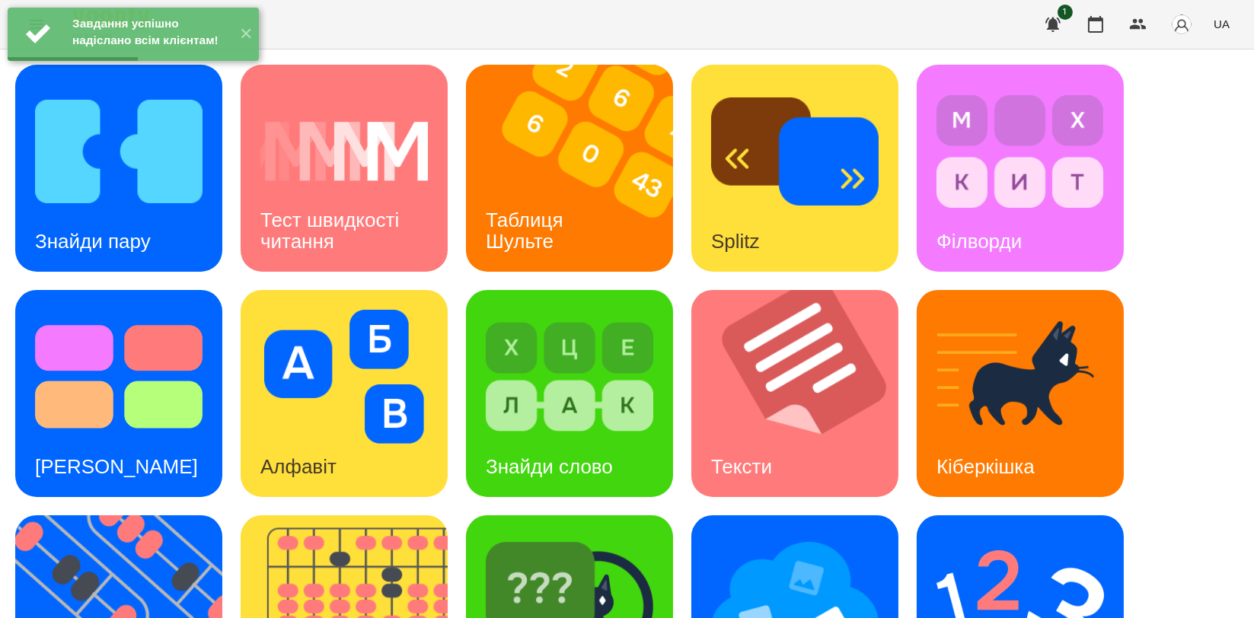
scroll to position [338, 0]
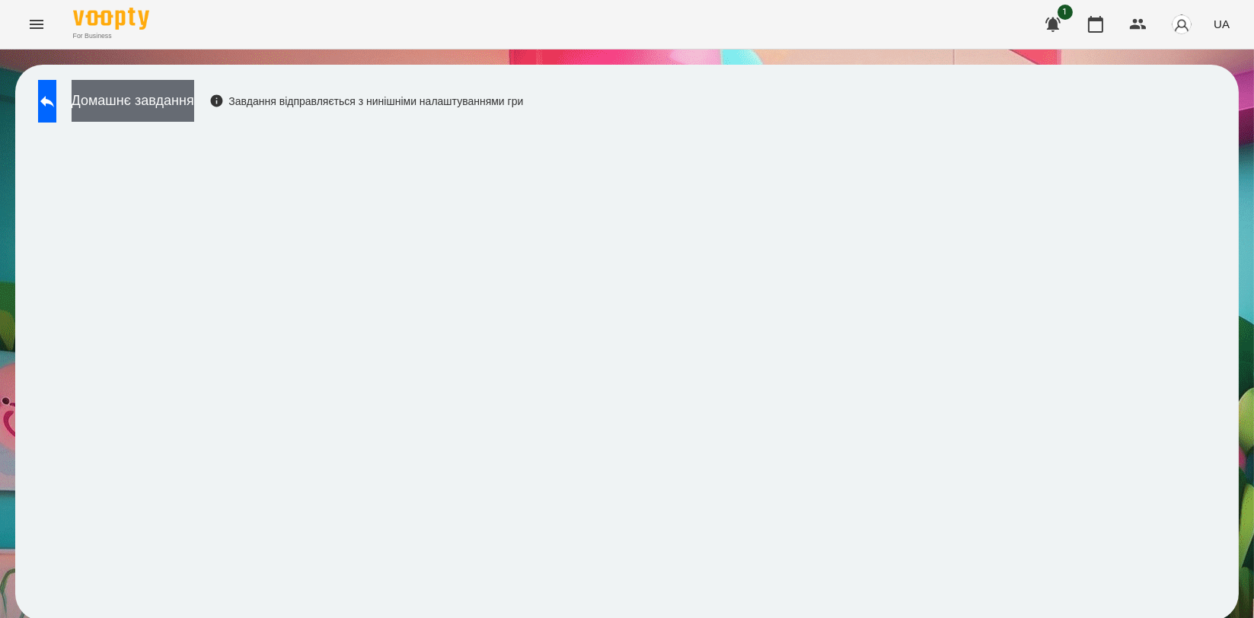
click at [137, 85] on button "Домашнє завдання" at bounding box center [133, 101] width 123 height 42
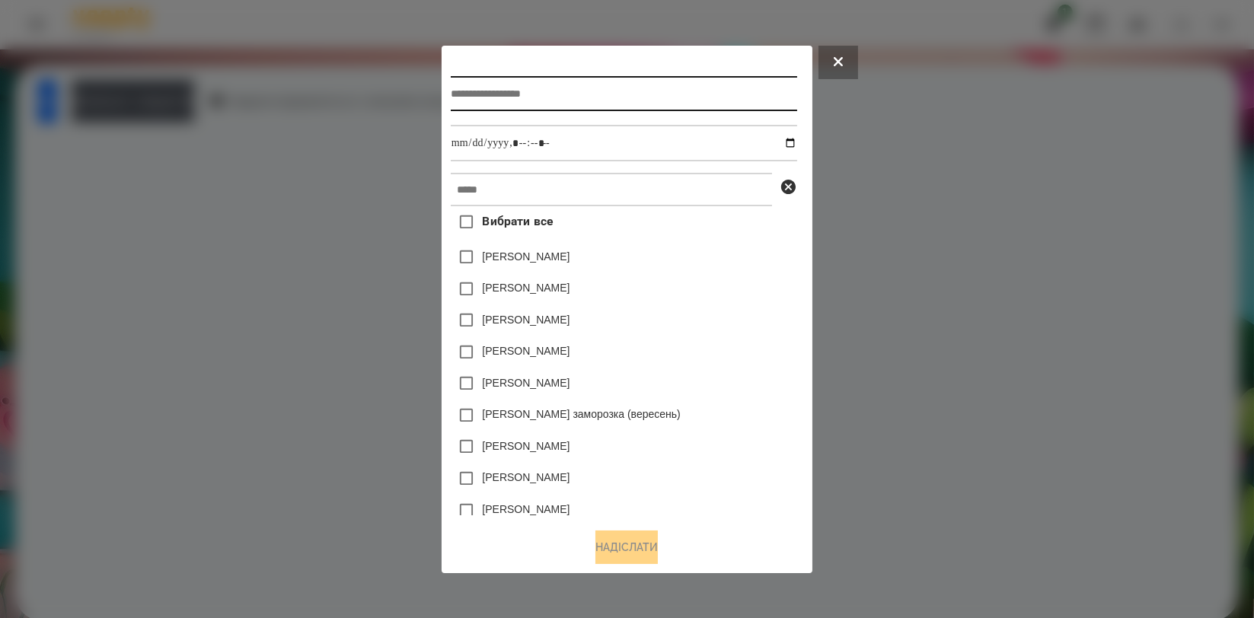
click at [571, 96] on input "text" at bounding box center [624, 93] width 347 height 35
type input "*******"
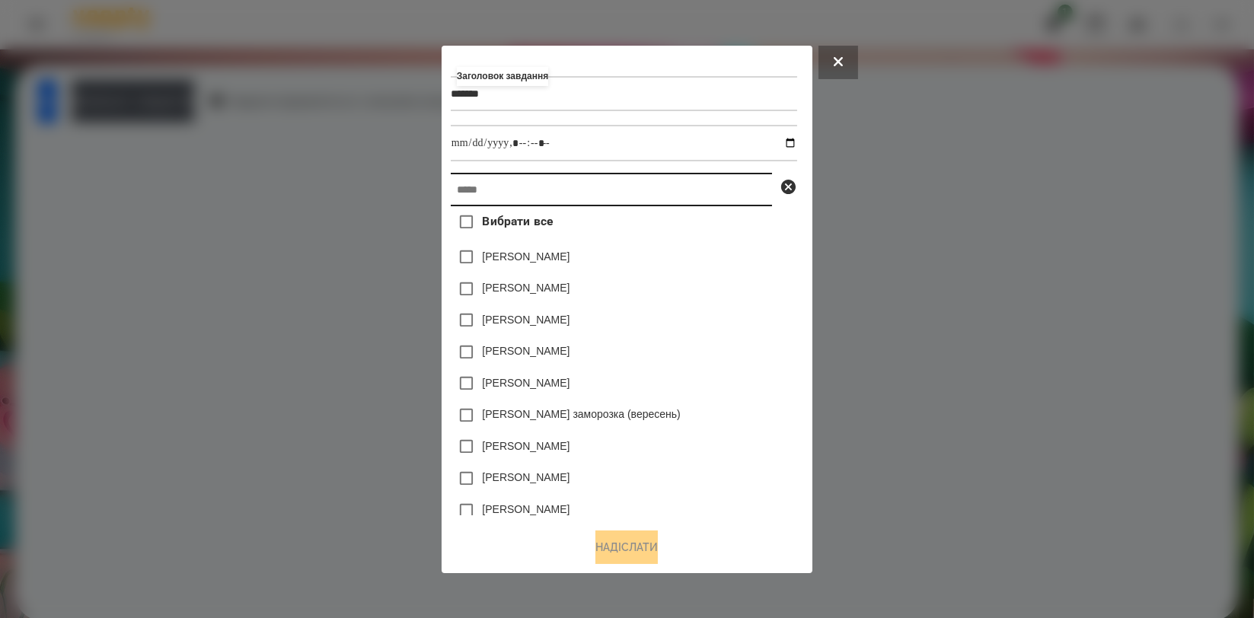
click at [558, 190] on input "text" at bounding box center [611, 190] width 321 height 34
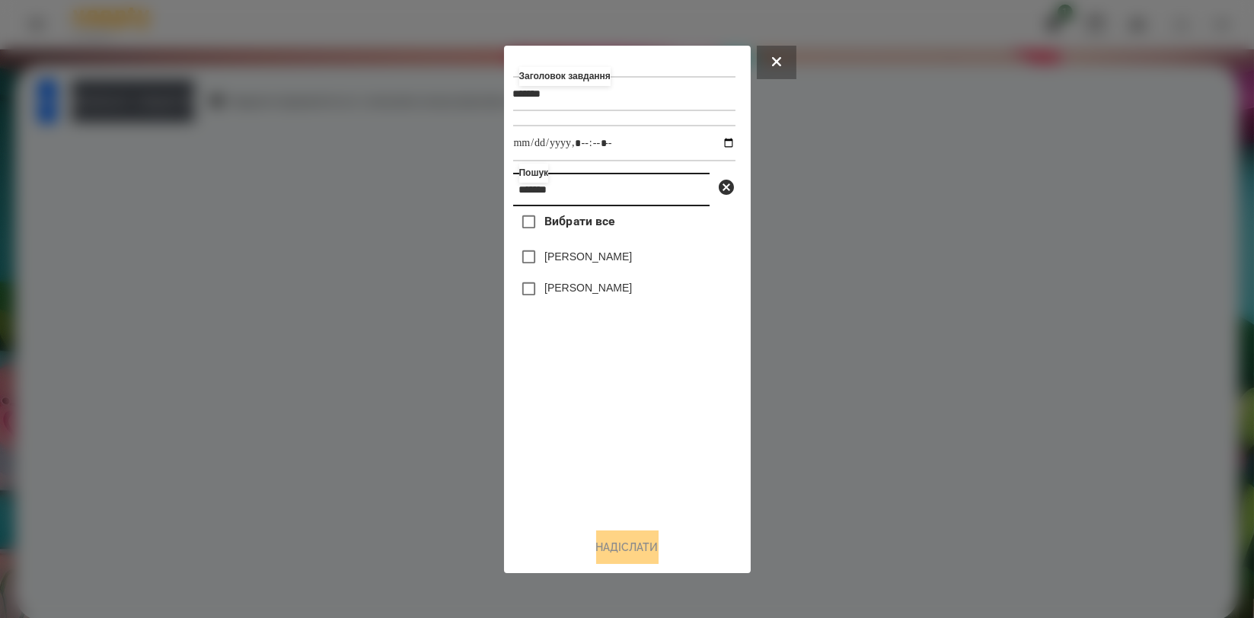
type input "*******"
click at [587, 279] on div "[PERSON_NAME]" at bounding box center [624, 289] width 222 height 32
click at [593, 264] on label "[PERSON_NAME]" at bounding box center [589, 256] width 88 height 15
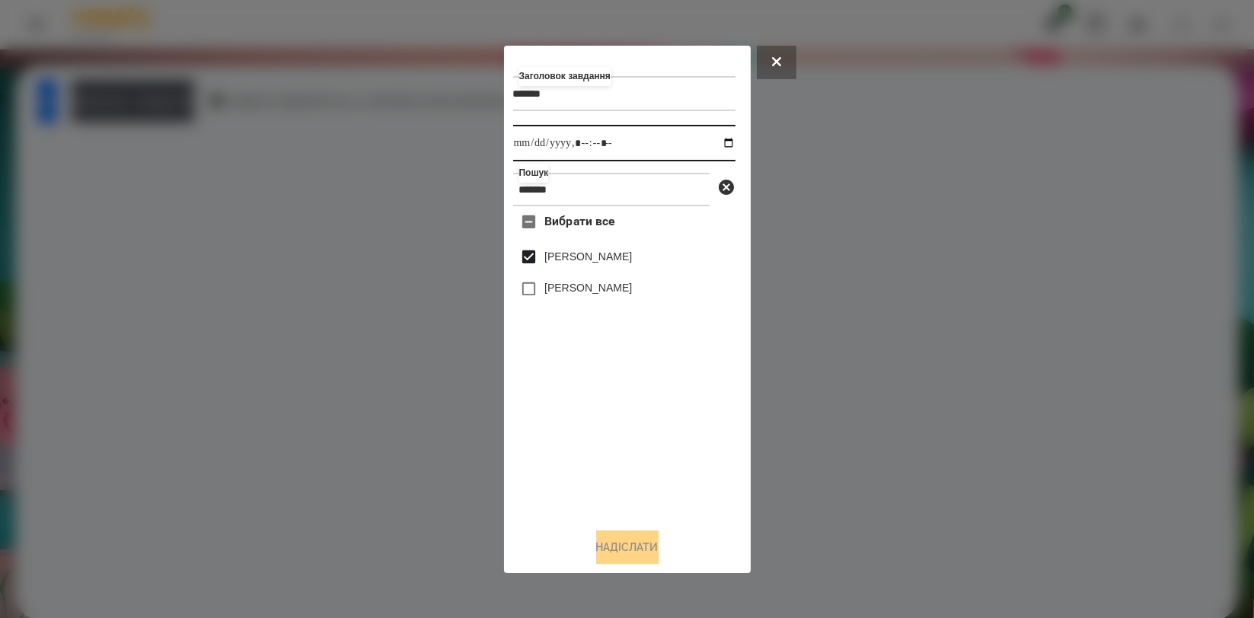
click at [721, 139] on input "datetime-local" at bounding box center [624, 143] width 222 height 37
type input "**********"
click at [727, 427] on div "Вибрати все [PERSON_NAME] [PERSON_NAME]" at bounding box center [624, 360] width 222 height 309
click at [647, 548] on button "Надіслати" at bounding box center [627, 548] width 62 height 34
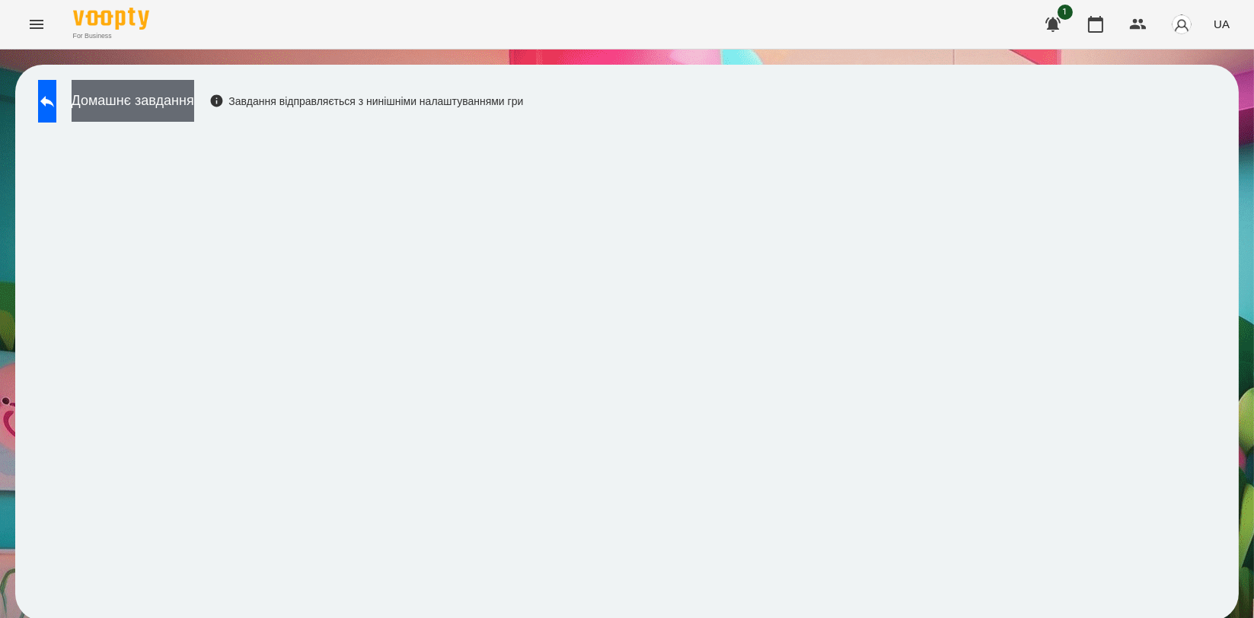
click at [171, 102] on button "Домашнє завдання" at bounding box center [133, 101] width 123 height 42
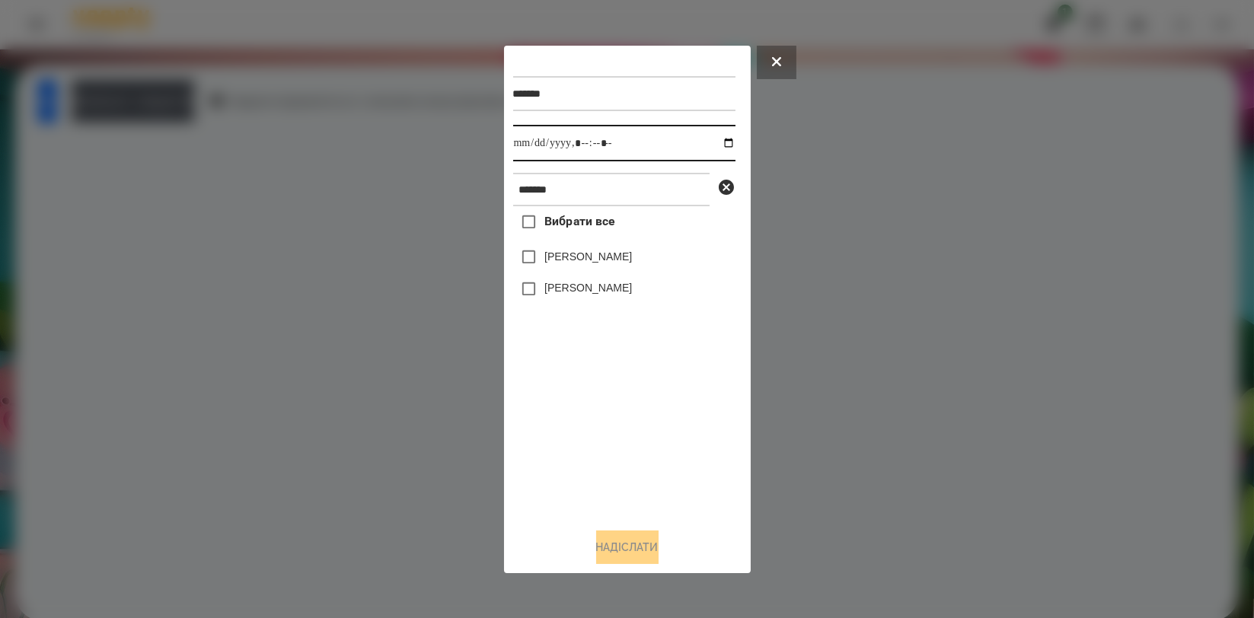
click at [715, 139] on input "datetime-local" at bounding box center [624, 143] width 222 height 37
type input "**********"
drag, startPoint x: 638, startPoint y: 428, endPoint x: 643, endPoint y: 365, distance: 63.4
click at [638, 428] on div "Вибрати все [PERSON_NAME] [PERSON_NAME]" at bounding box center [624, 360] width 222 height 309
click at [615, 264] on label "[PERSON_NAME]" at bounding box center [589, 256] width 88 height 15
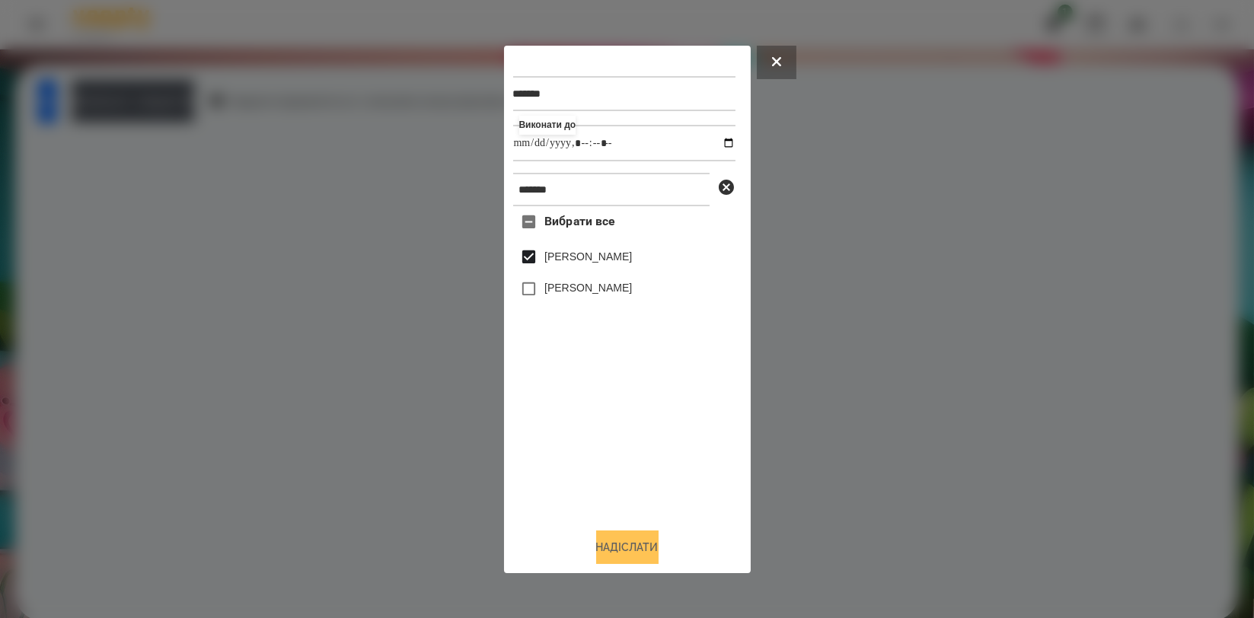
click at [618, 535] on button "Надіслати" at bounding box center [627, 548] width 62 height 34
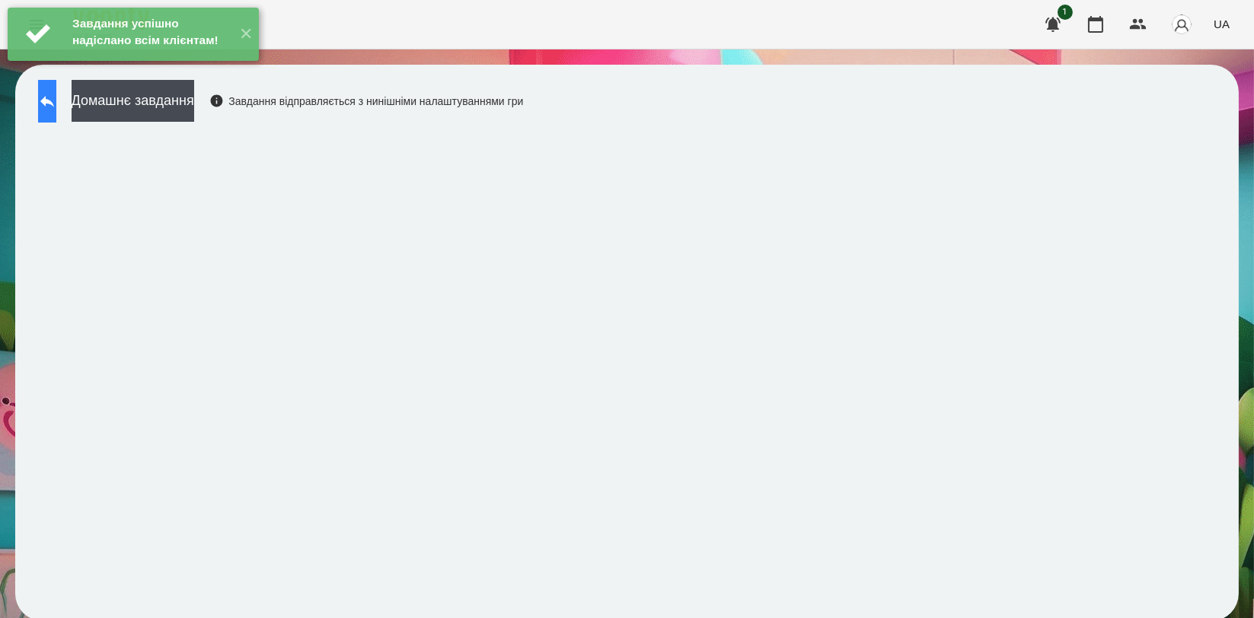
click at [56, 94] on icon at bounding box center [47, 101] width 18 height 18
